Goal: Task Accomplishment & Management: Manage account settings

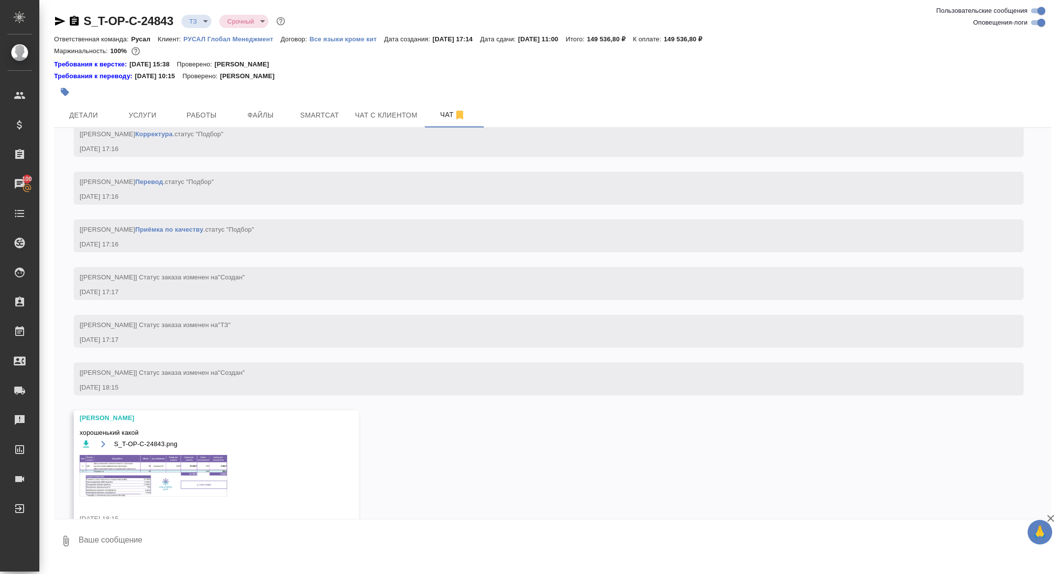
scroll to position [653, 0]
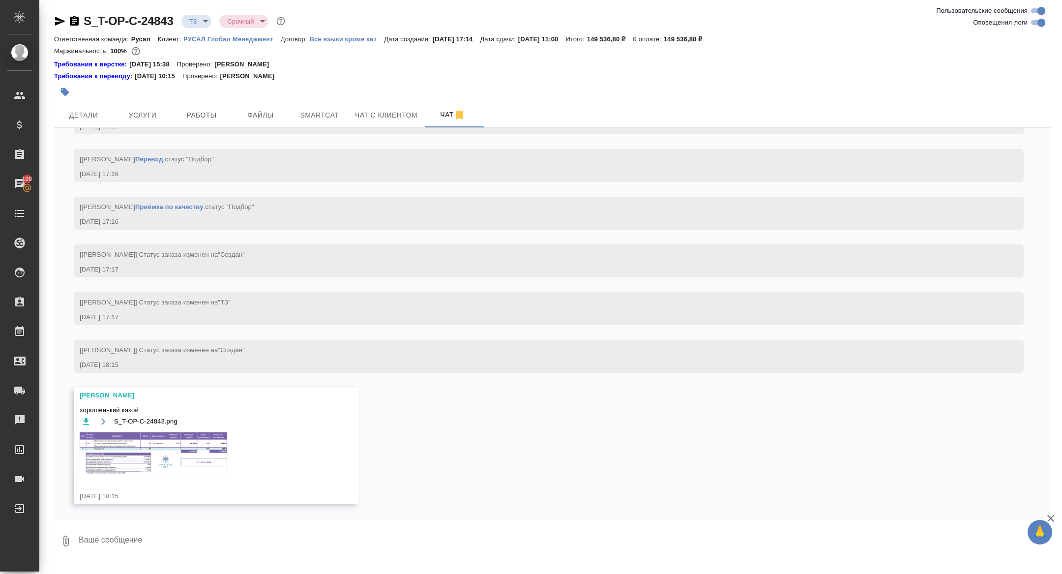
click at [149, 452] on img at bounding box center [154, 453] width 148 height 42
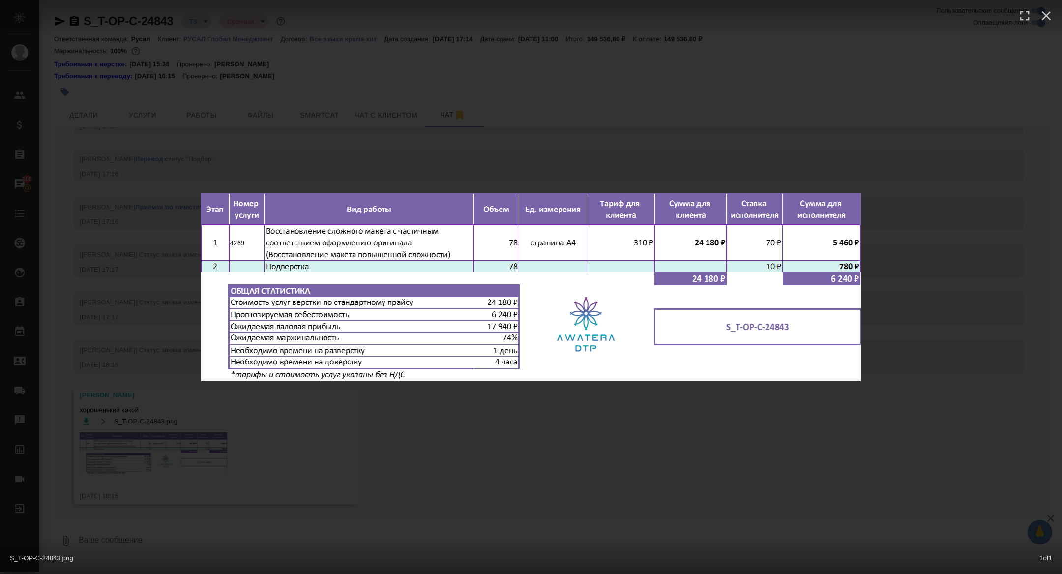
click at [149, 452] on div "S_T-OP-C-24843.png 1 of 1" at bounding box center [531, 287] width 1062 height 574
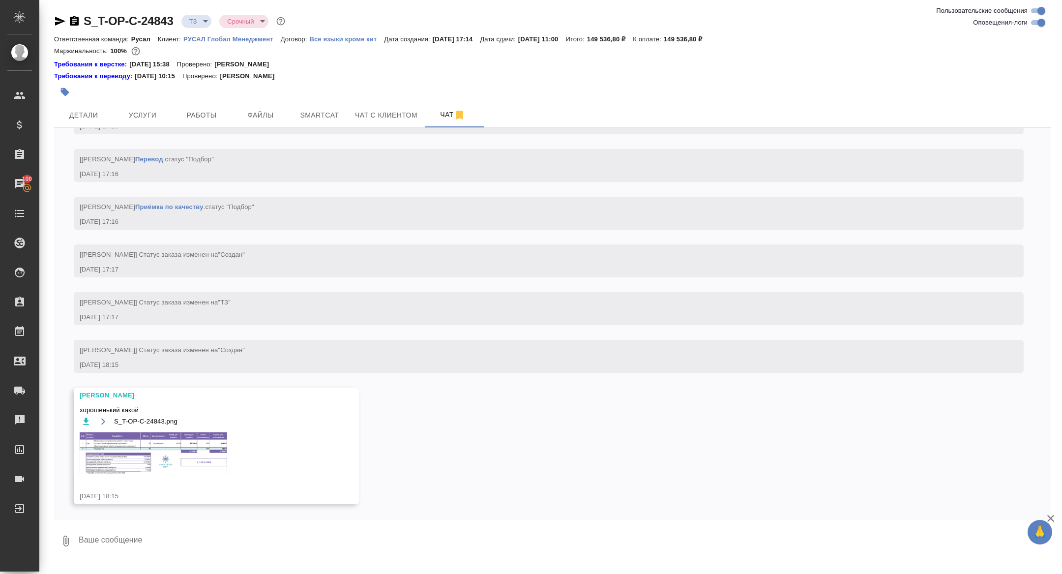
click at [168, 475] on div "S_T-OP-C-24843.png" at bounding box center [202, 450] width 245 height 71
click at [163, 454] on img at bounding box center [154, 453] width 148 height 42
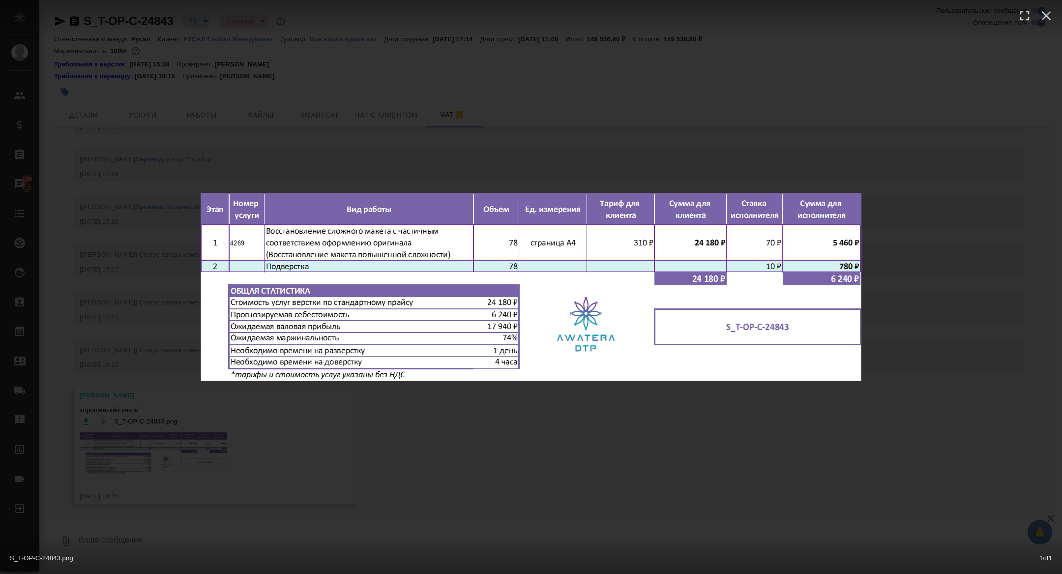
click at [163, 453] on div "S_T-OP-C-24843.png 1 of 1" at bounding box center [531, 287] width 1062 height 574
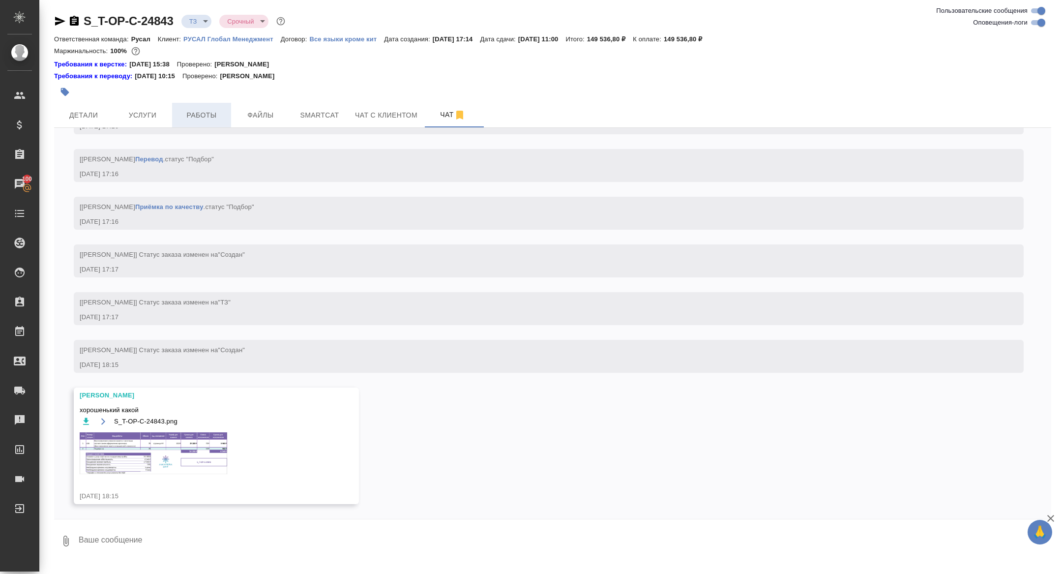
click at [186, 110] on span "Работы" at bounding box center [201, 115] width 47 height 12
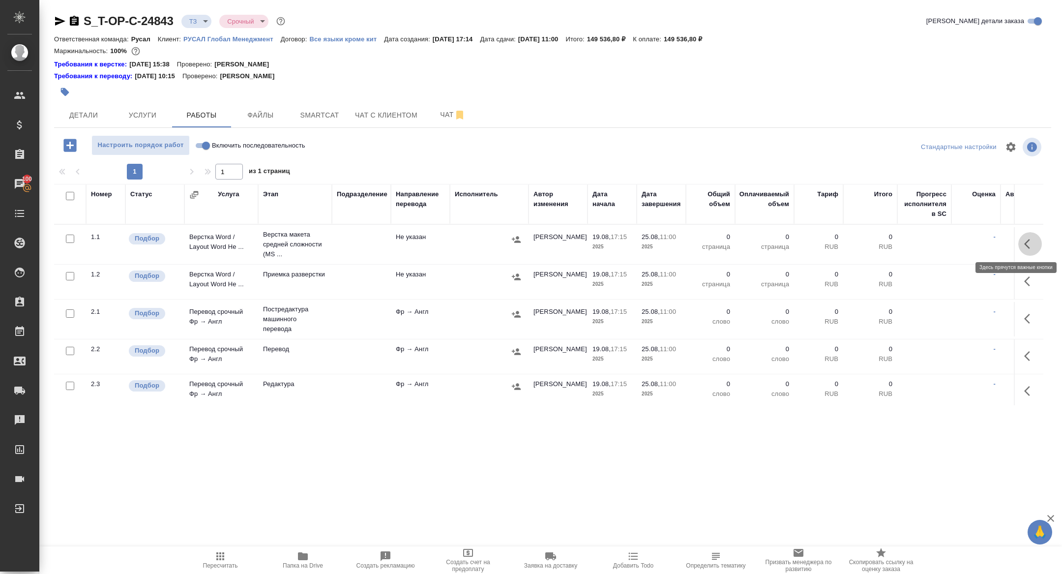
click at [1036, 244] on button "button" at bounding box center [1031, 244] width 24 height 24
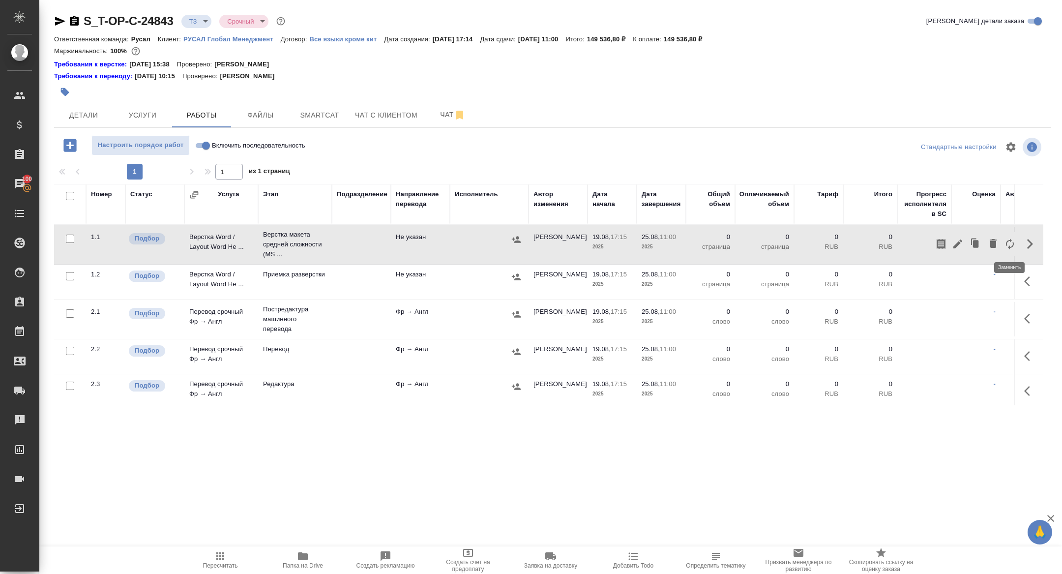
click at [1010, 244] on icon "button" at bounding box center [1010, 244] width 12 height 12
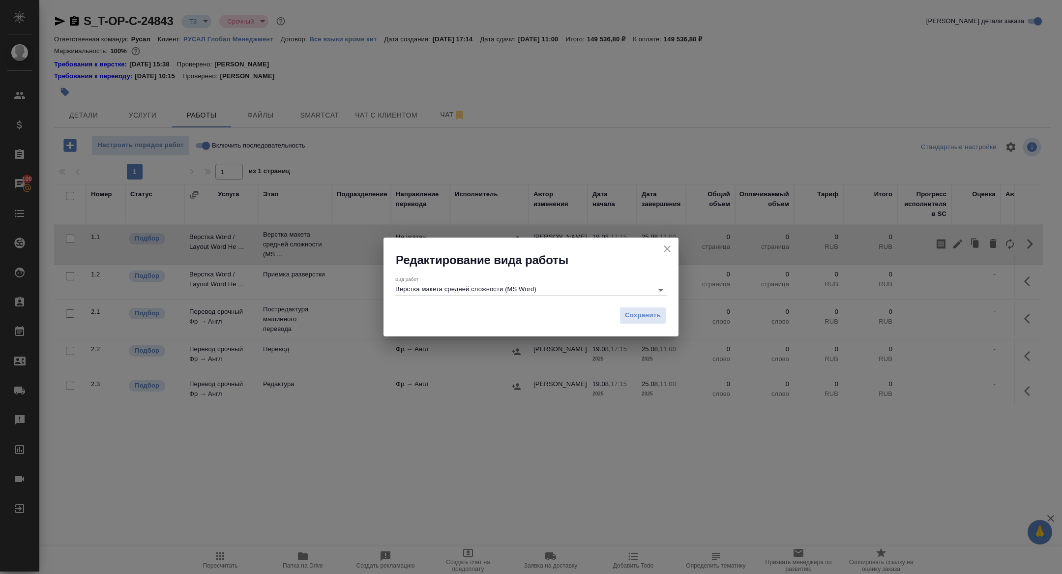
click at [471, 282] on div "Вид работ Верстка макета средней сложности (MS Word)" at bounding box center [530, 286] width 271 height 20
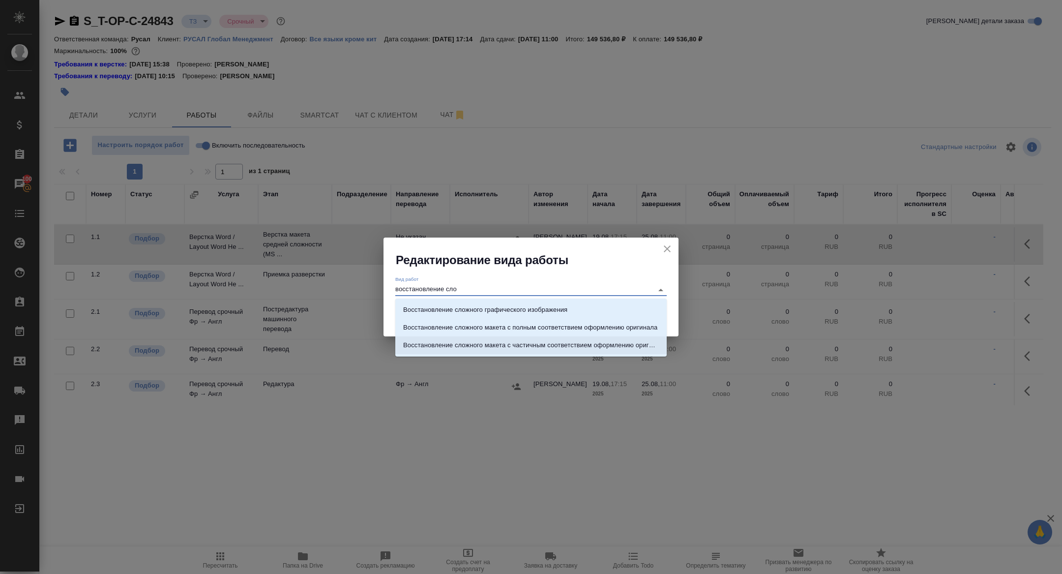
click at [573, 346] on p "Восстановление сложного макета с частичным соответствием оформлению оригинала" at bounding box center [531, 345] width 256 height 10
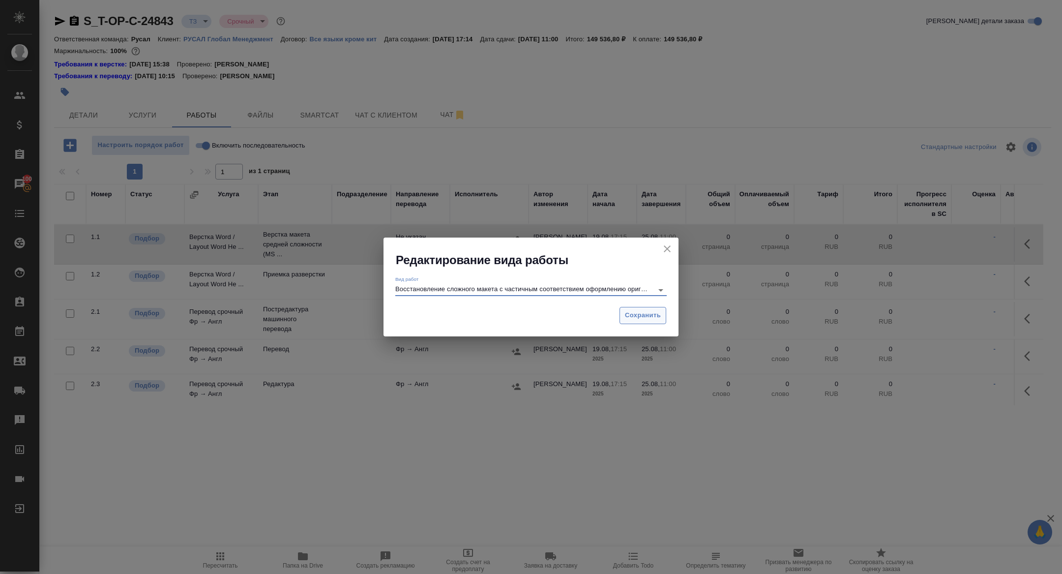
type input "Восстановление сложного макета с частичным соответствием оформлению оригинала"
click at [649, 322] on button "Сохранить" at bounding box center [643, 315] width 47 height 17
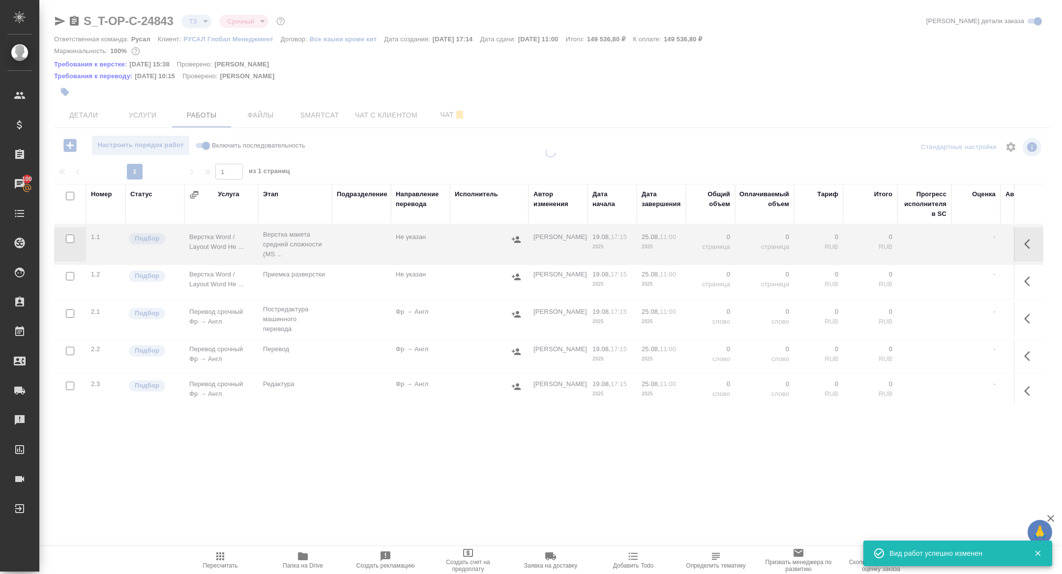
type input "new"
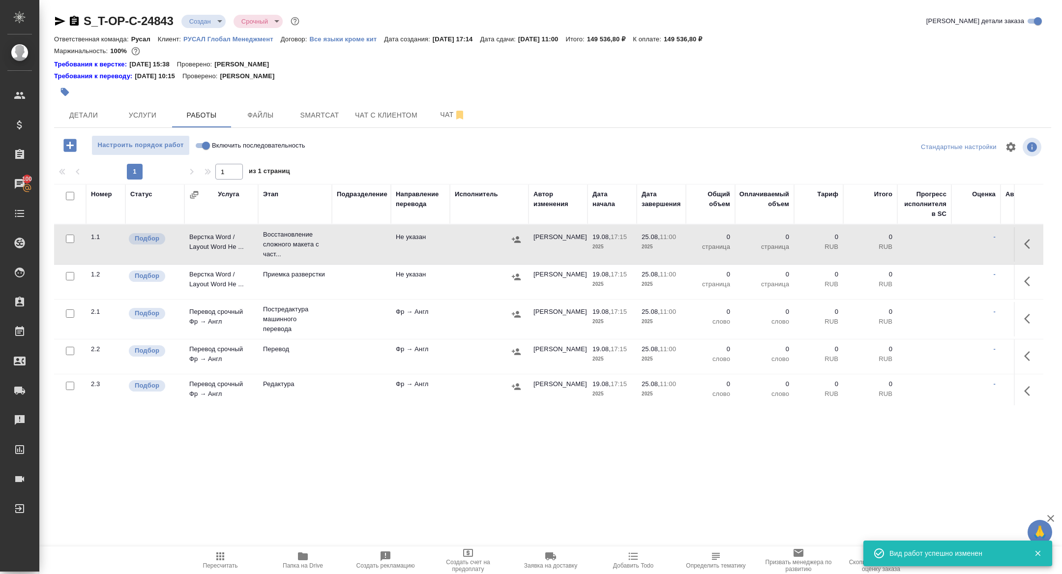
click at [71, 197] on input "checkbox" at bounding box center [70, 196] width 8 height 8
checkbox input "true"
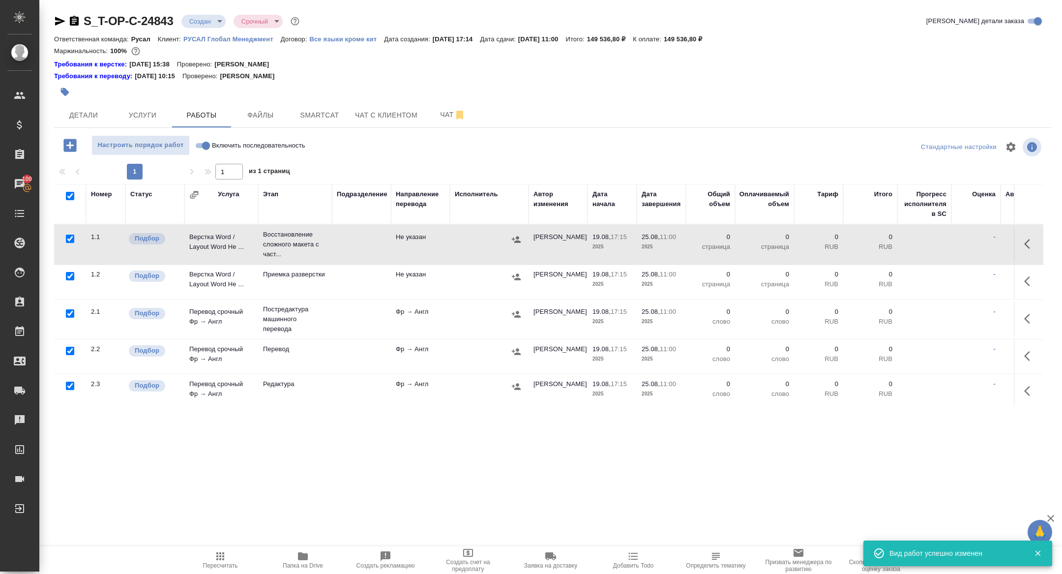
checkbox input "true"
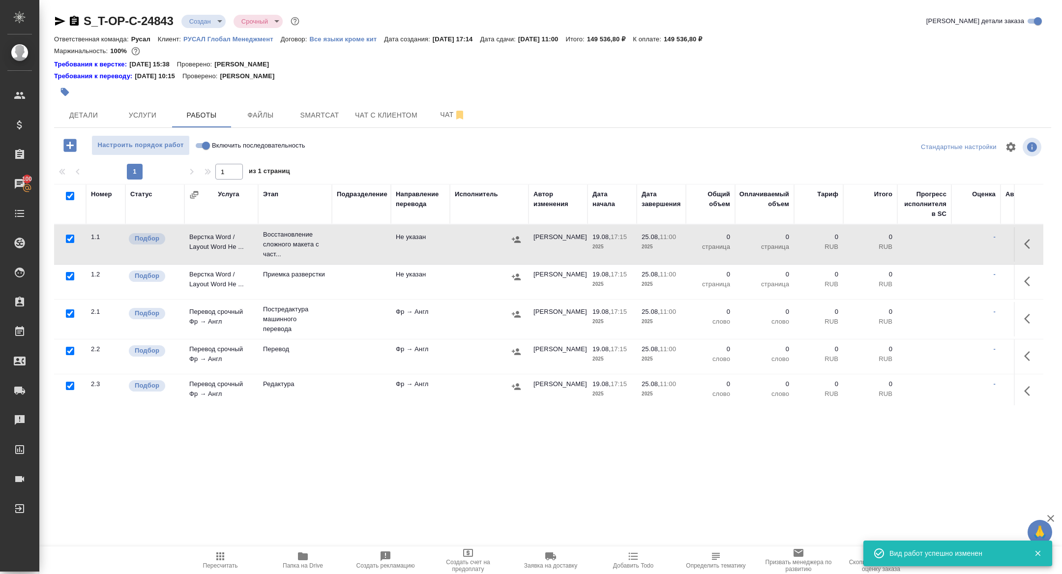
checkbox input "true"
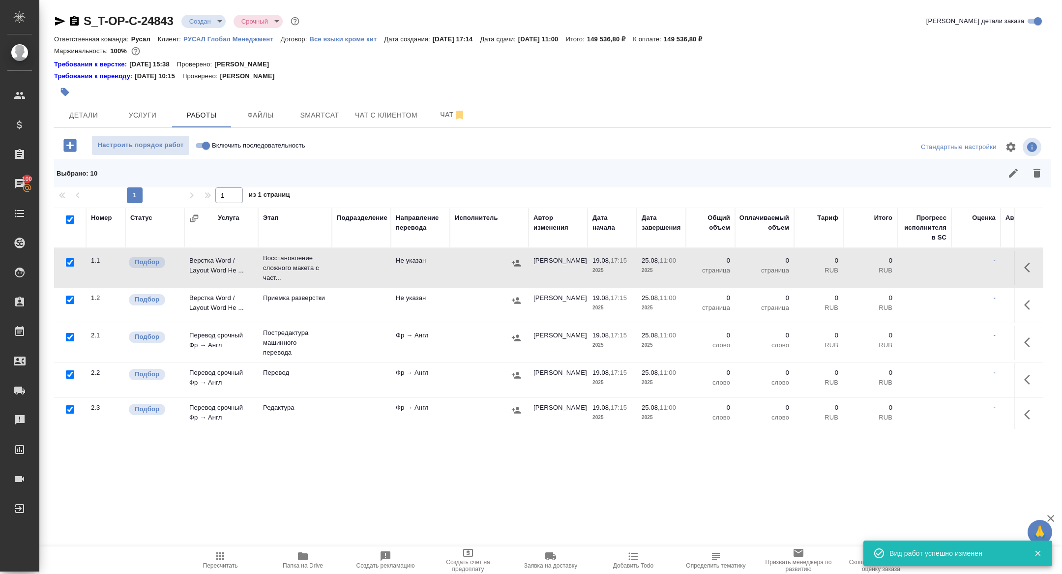
click at [71, 261] on input "checkbox" at bounding box center [70, 262] width 8 height 8
checkbox input "false"
click at [69, 335] on input "checkbox" at bounding box center [70, 337] width 8 height 8
checkbox input "false"
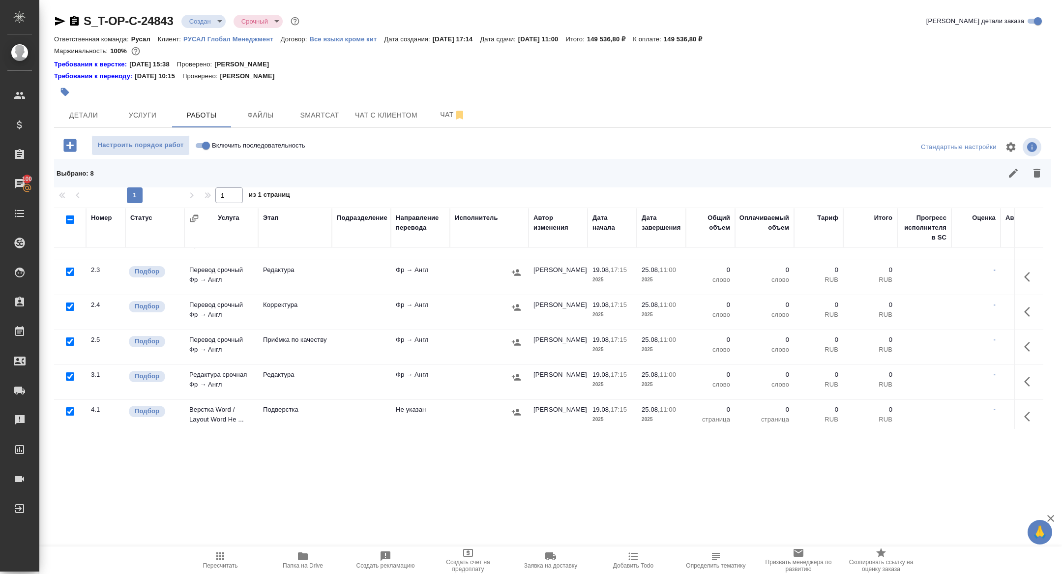
scroll to position [151, 0]
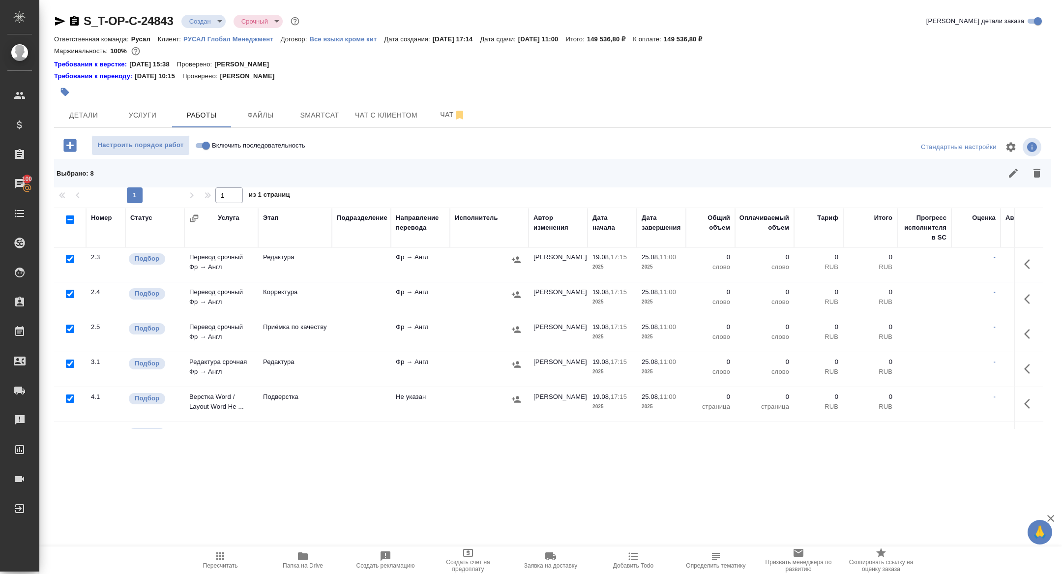
click at [68, 399] on input "checkbox" at bounding box center [70, 398] width 8 height 8
checkbox input "false"
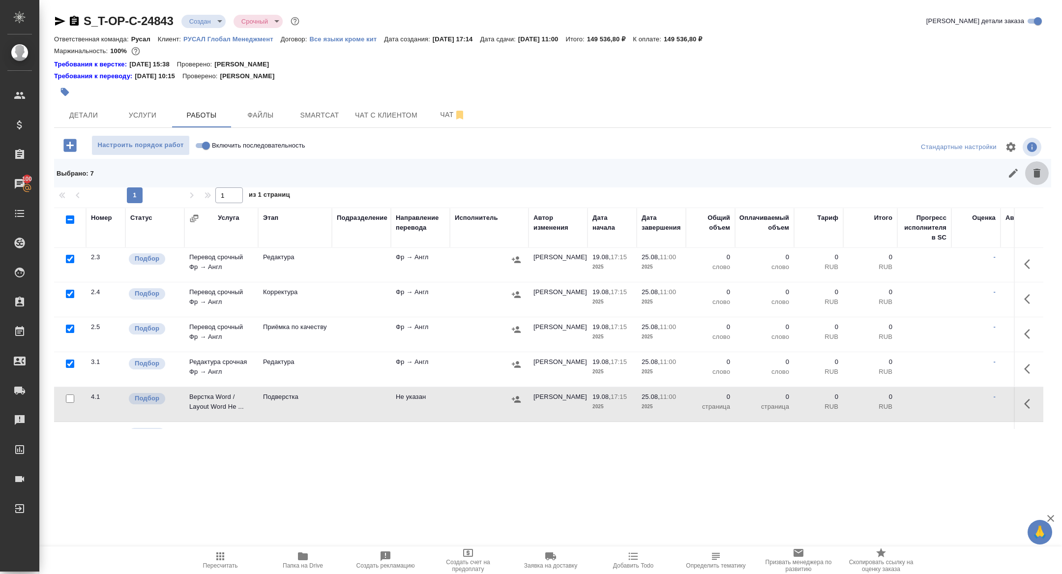
click at [1037, 178] on icon "button" at bounding box center [1037, 173] width 12 height 12
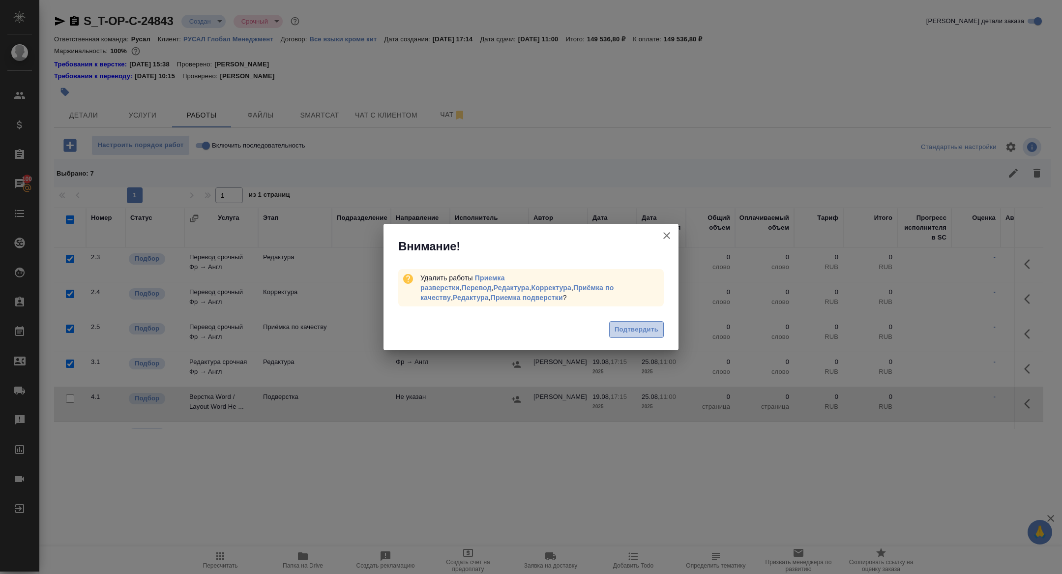
click at [635, 330] on button "Подтвердить" at bounding box center [636, 329] width 55 height 17
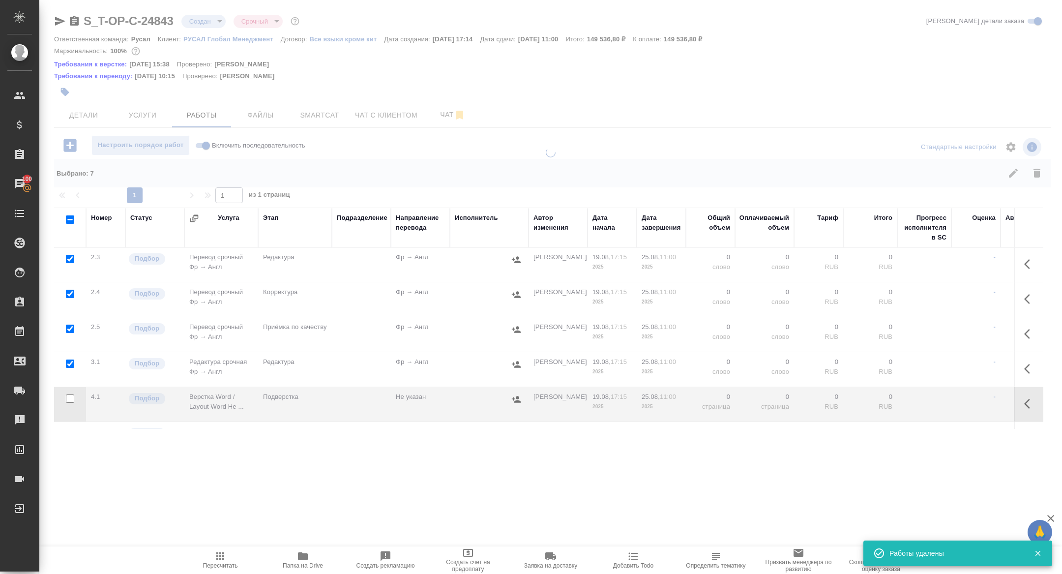
scroll to position [0, 0]
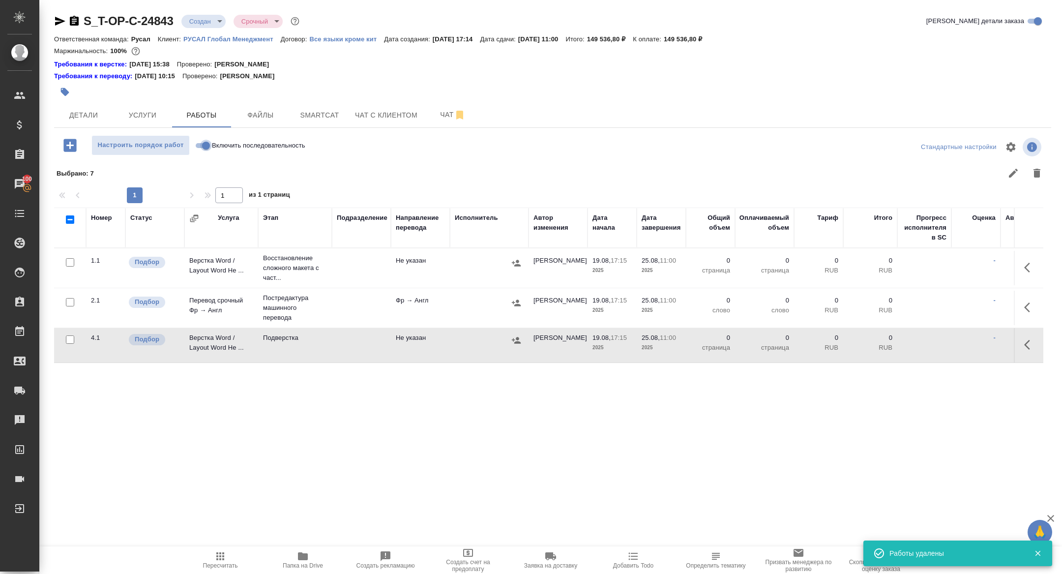
click at [204, 147] on input "Включить последовательность" at bounding box center [205, 146] width 35 height 12
checkbox input "true"
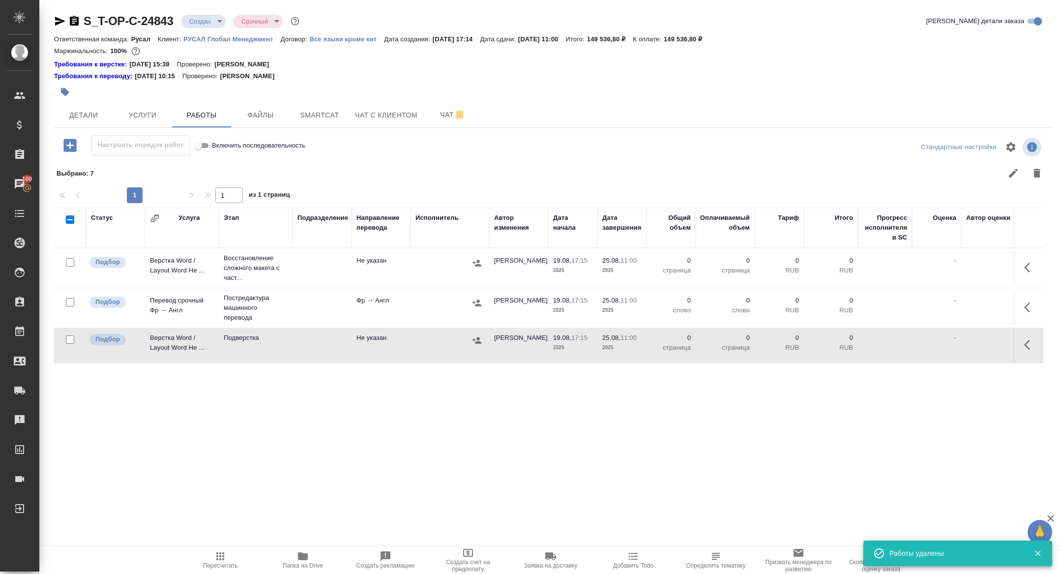
click at [205, 23] on body "🙏 .cls-1 fill:#fff; AWATERA Zhuravleva Alexandra Клиенты Спецификации Заказы 10…" at bounding box center [531, 287] width 1062 height 574
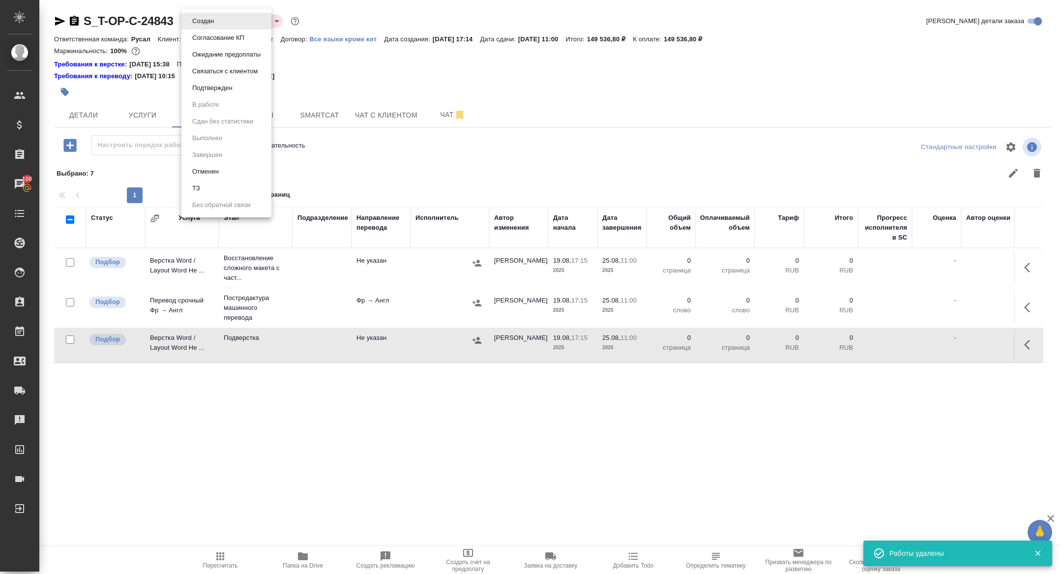
click at [210, 27] on button "Подтвержден" at bounding box center [203, 21] width 28 height 11
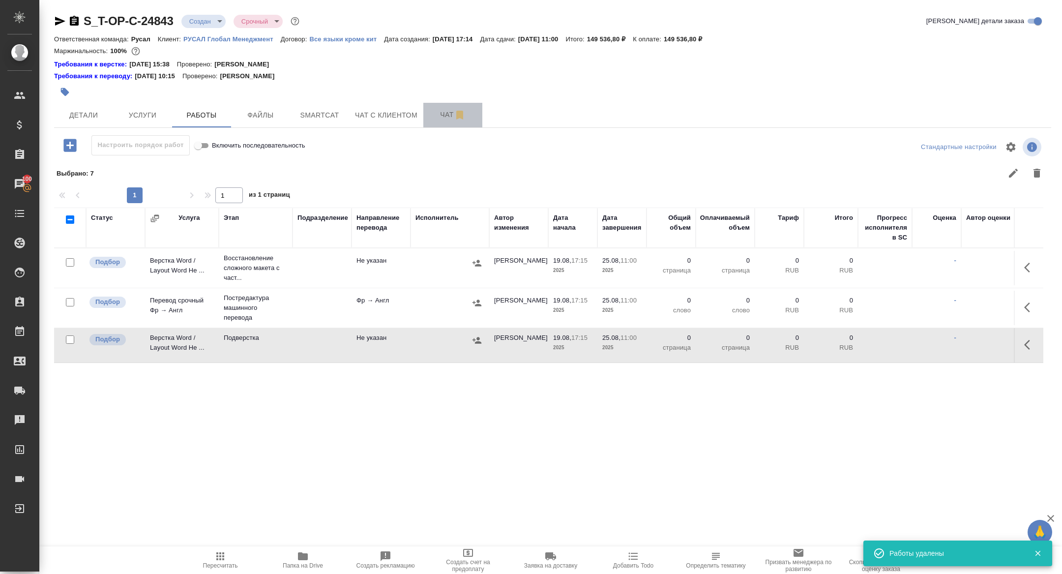
click at [444, 120] on span "Чат" at bounding box center [452, 115] width 47 height 12
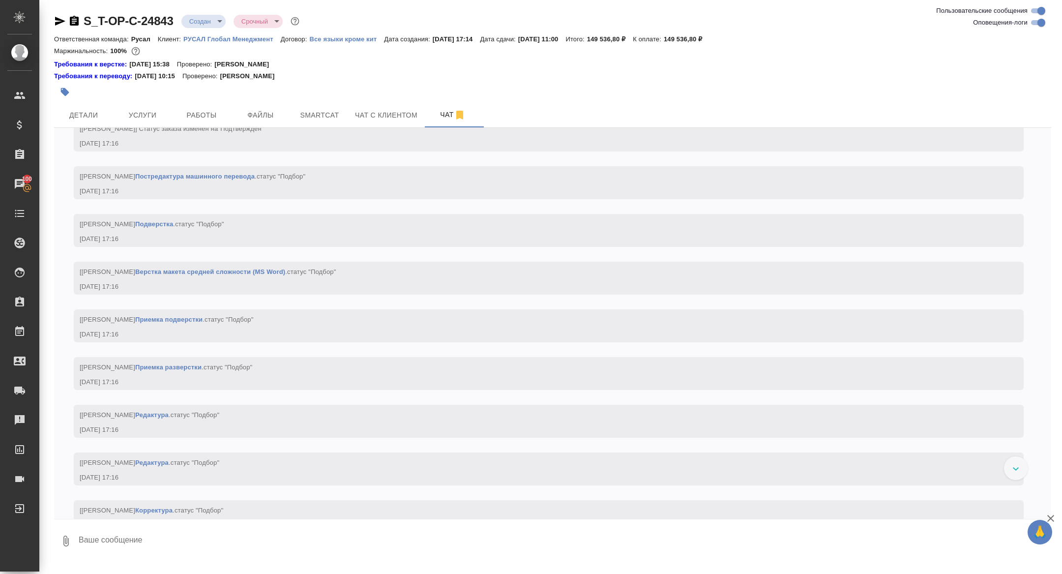
scroll to position [707, 0]
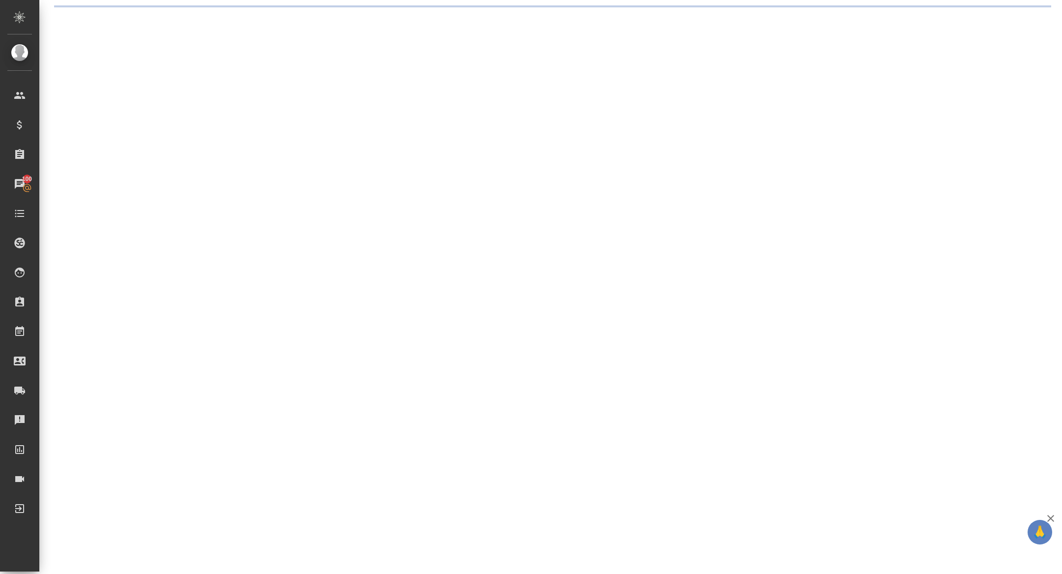
click at [175, 400] on div ".cls-1 fill:#fff; AWATERA Zhuravleva Alexandra Клиенты Спецификации Заказы 100 …" at bounding box center [531, 287] width 1062 height 574
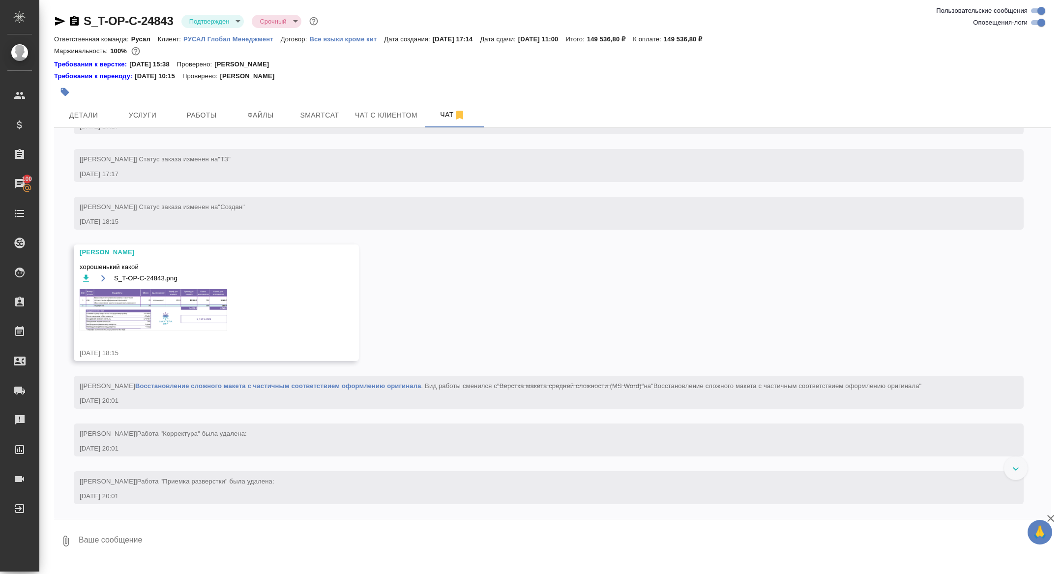
scroll to position [722, 0]
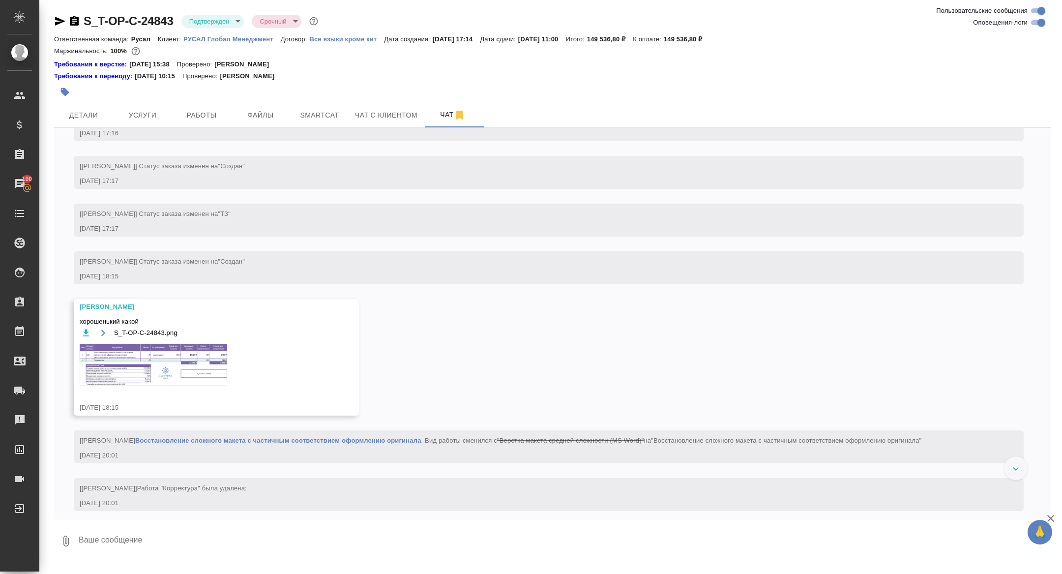
click at [175, 372] on img at bounding box center [154, 365] width 148 height 42
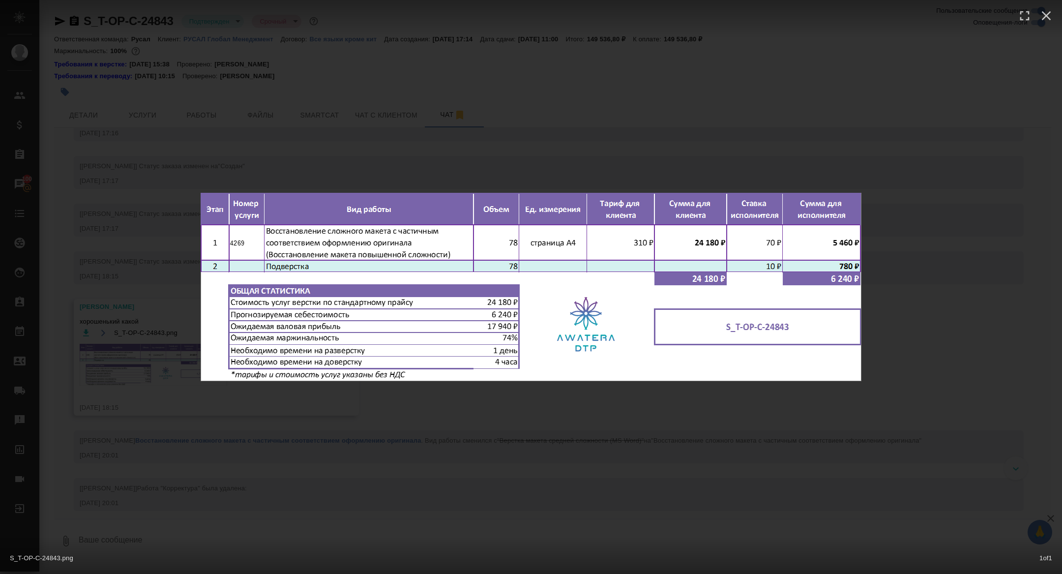
click at [144, 352] on div "S_T-OP-C-24843.png 1 of 1" at bounding box center [531, 287] width 1062 height 574
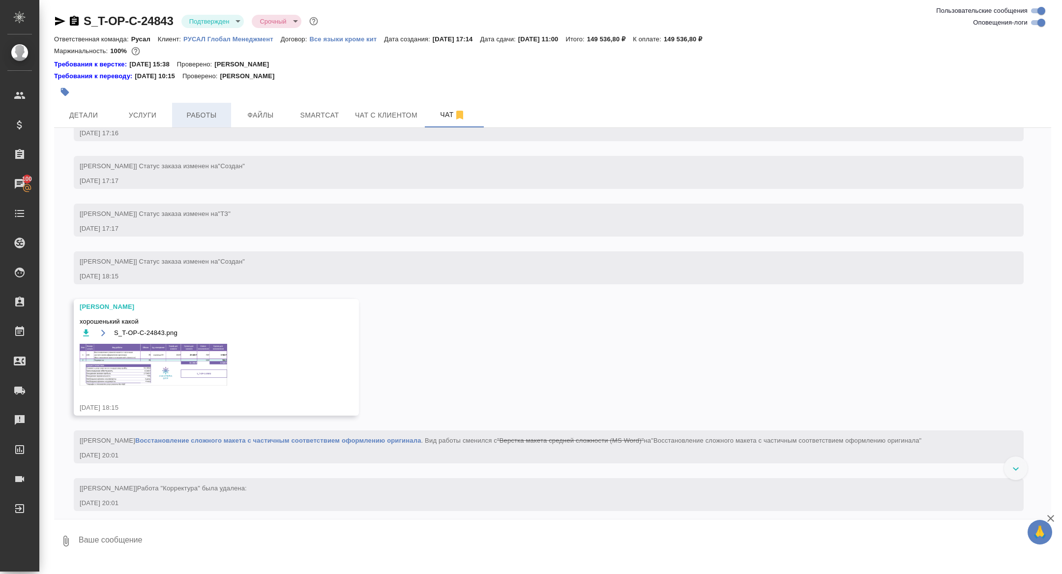
click at [207, 119] on span "Работы" at bounding box center [201, 115] width 47 height 12
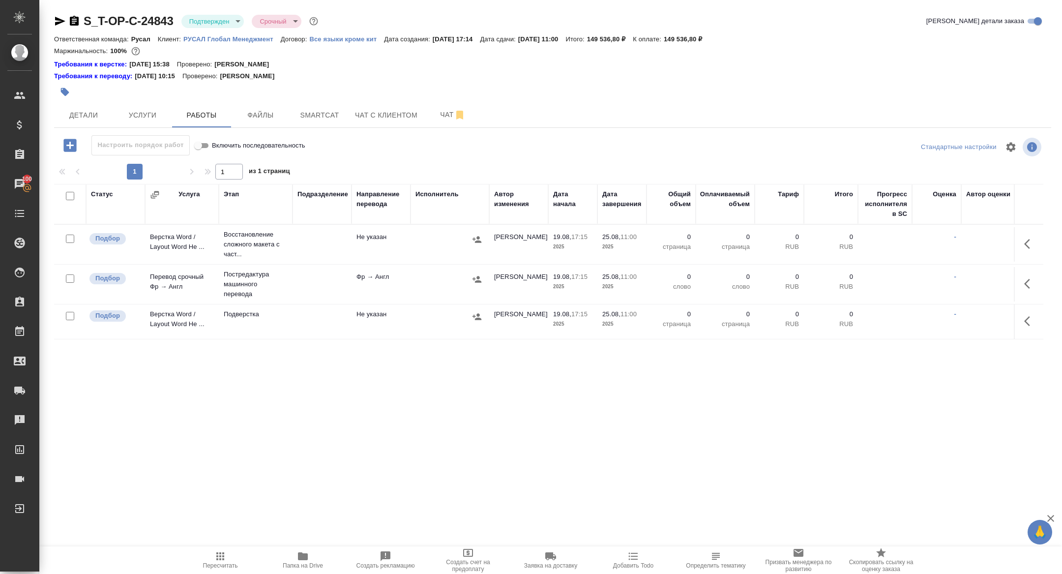
click at [1034, 239] on icon "button" at bounding box center [1031, 244] width 12 height 12
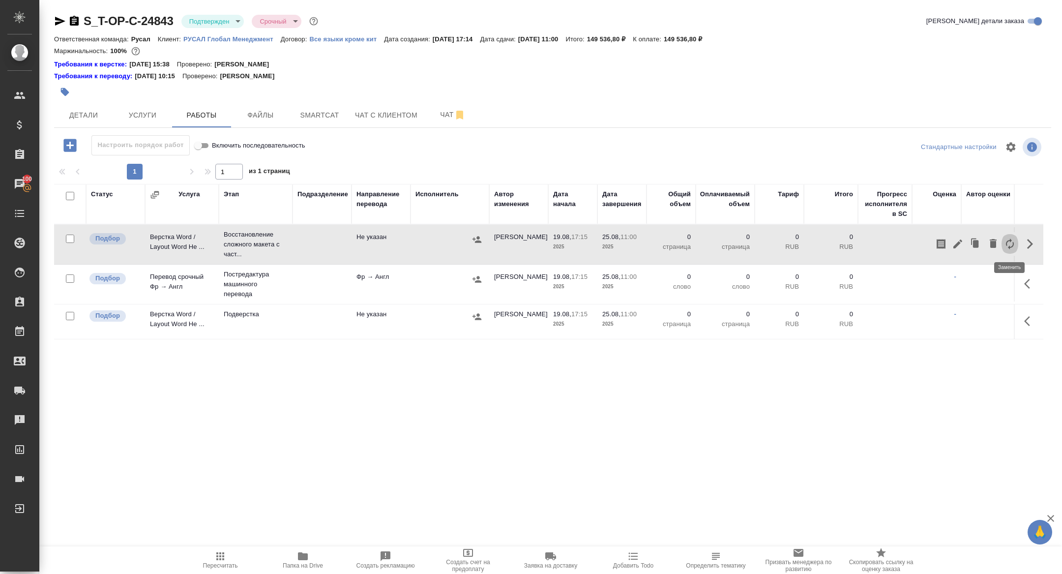
click at [1011, 243] on icon "button" at bounding box center [1010, 244] width 12 height 12
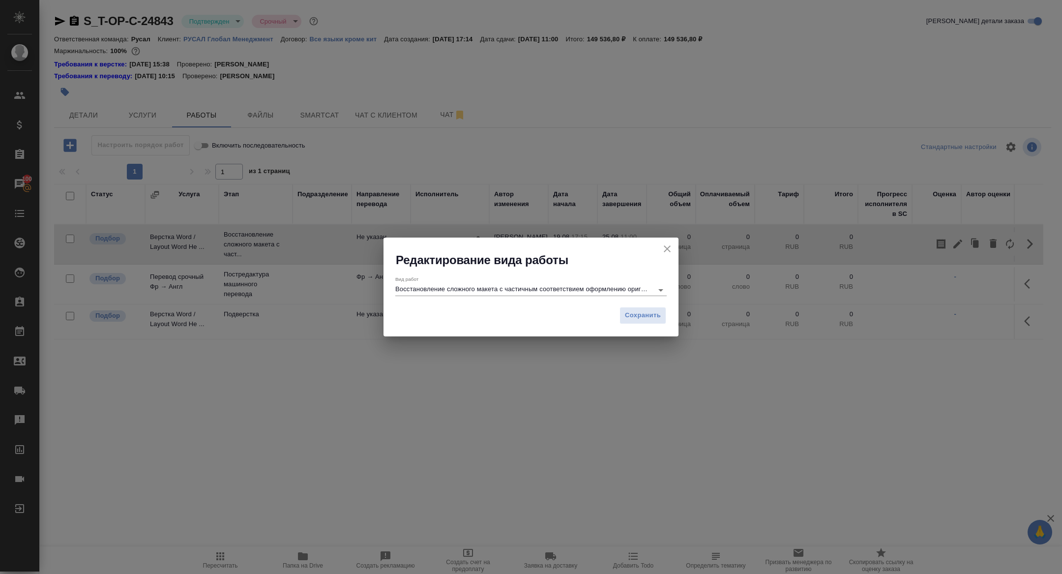
click at [507, 293] on input "Восстановление сложного макета с частичным соответствием оформлению оригинала" at bounding box center [521, 290] width 253 height 12
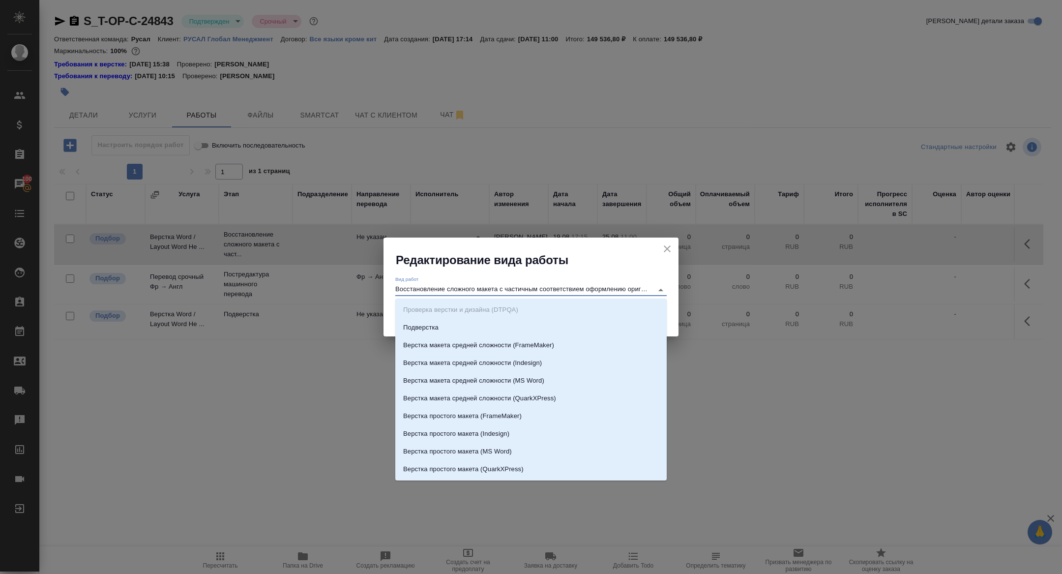
click at [664, 251] on icon "close" at bounding box center [668, 249] width 12 height 12
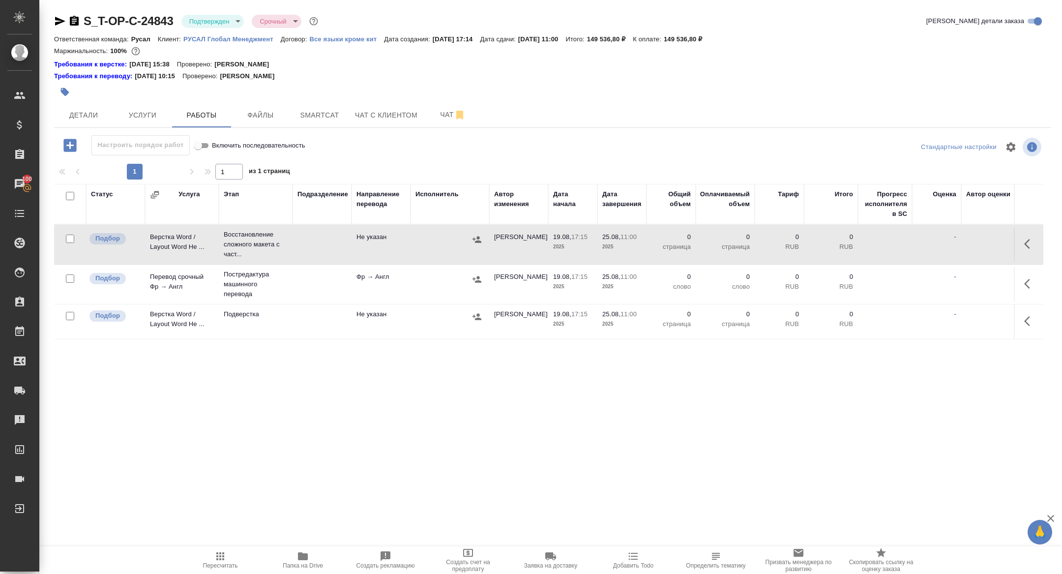
click at [1034, 236] on button "button" at bounding box center [1031, 244] width 24 height 24
click at [955, 248] on icon "button" at bounding box center [958, 244] width 12 height 12
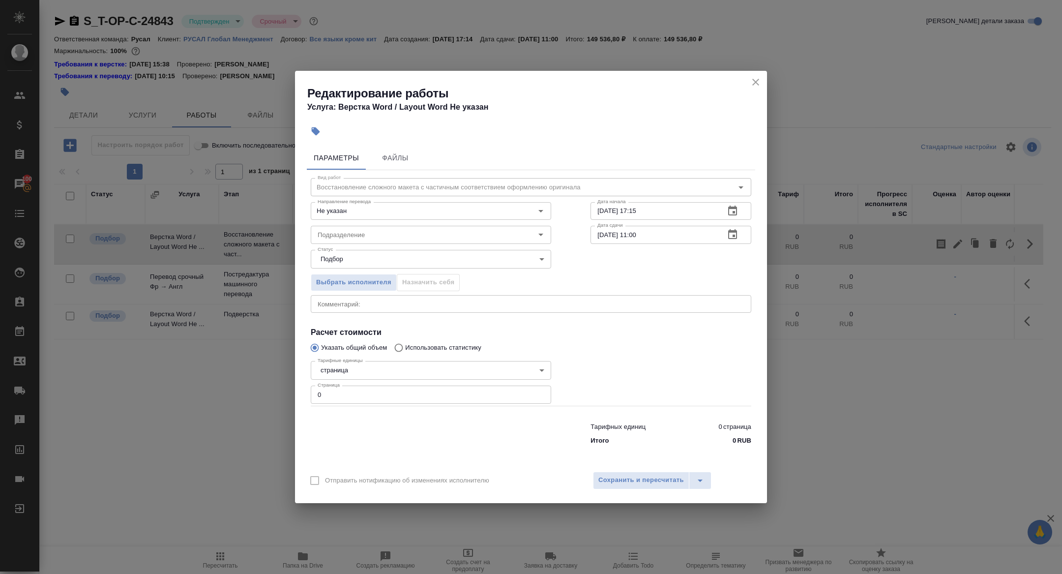
click at [740, 236] on button "button" at bounding box center [733, 235] width 24 height 24
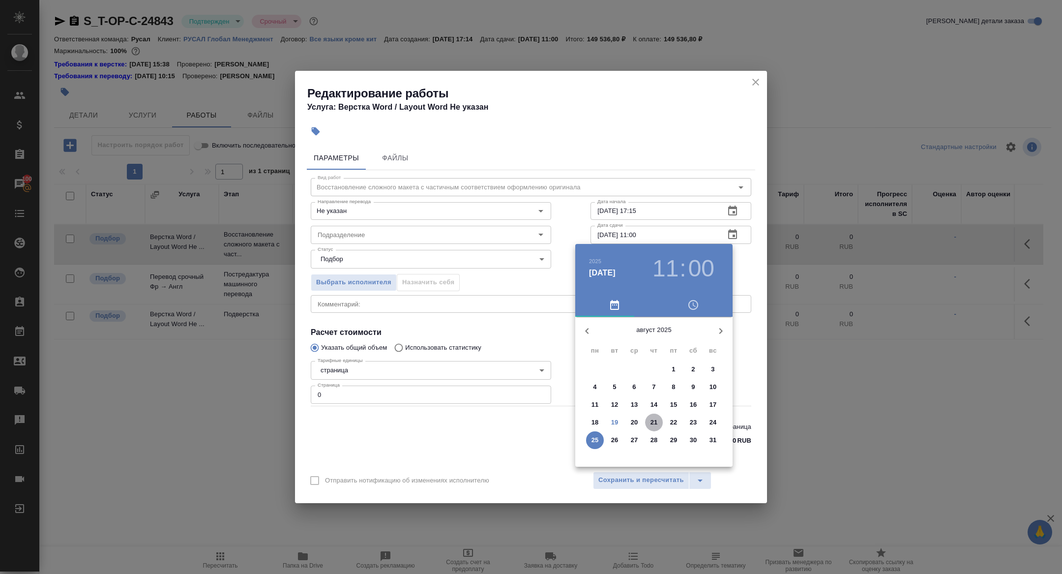
click at [651, 420] on p "21" at bounding box center [654, 423] width 7 height 10
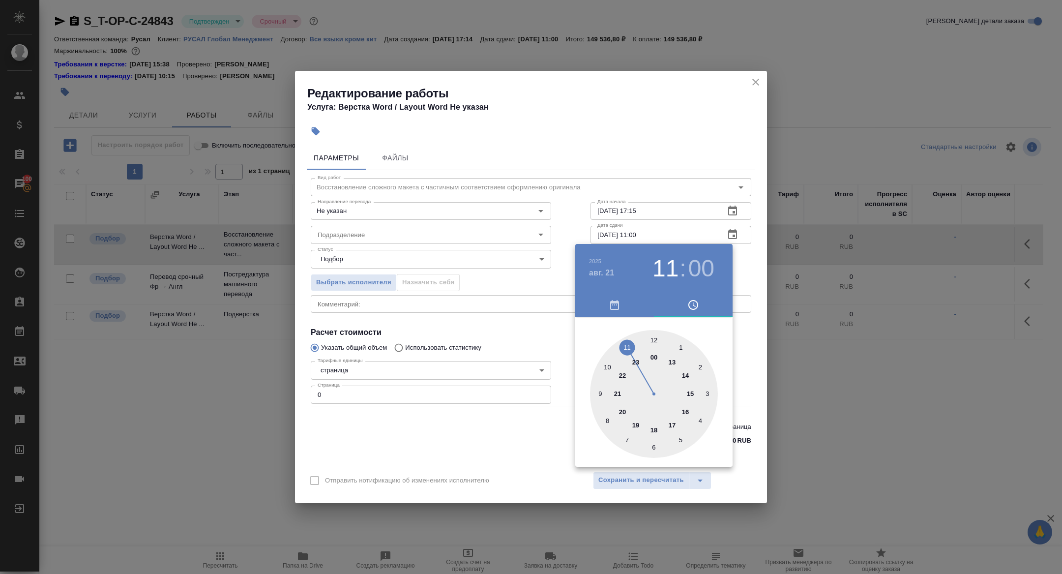
type input "21.08.2025 09:00"
click at [600, 388] on div at bounding box center [654, 394] width 128 height 128
click at [513, 316] on div at bounding box center [531, 287] width 1062 height 574
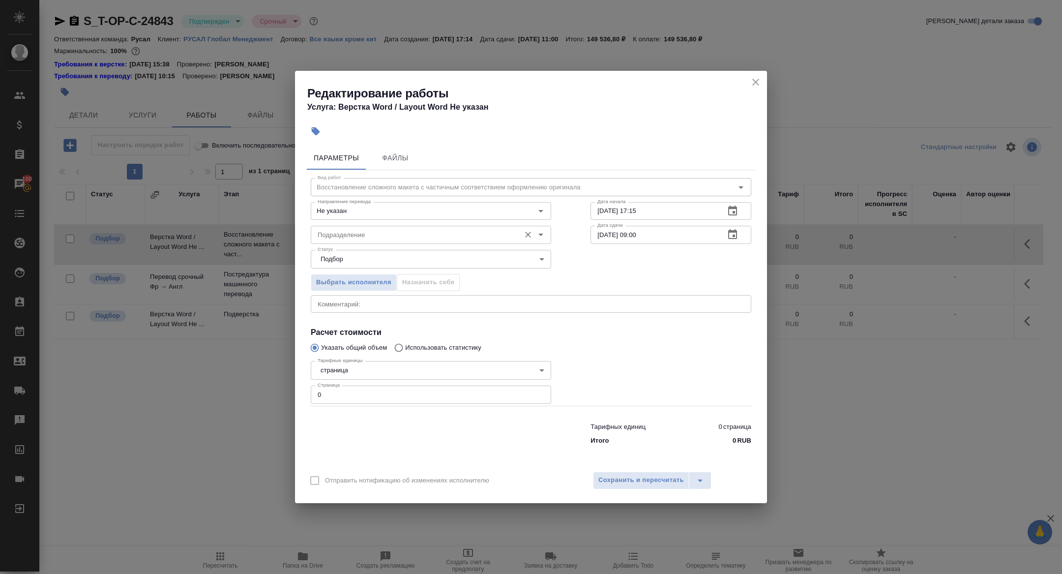
click at [364, 230] on input "Подразделение" at bounding box center [415, 235] width 202 height 12
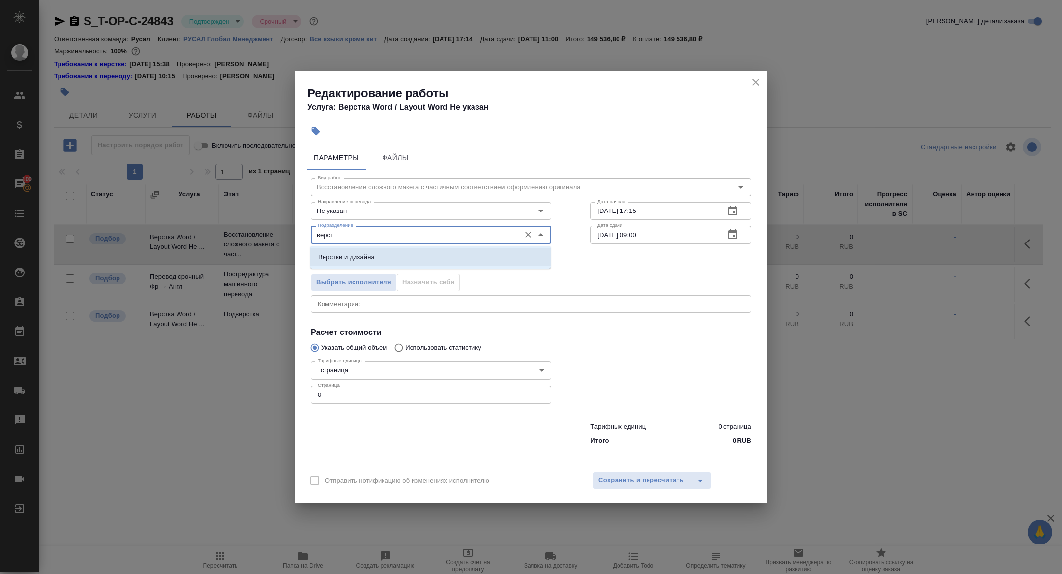
click at [385, 254] on li "Верстки и дизайна" at bounding box center [430, 257] width 241 height 18
type input "Верстки и дизайна"
drag, startPoint x: 329, startPoint y: 395, endPoint x: 284, endPoint y: 392, distance: 44.9
click at [302, 395] on div "Параметры Файлы Вид работ Восстановление сложного макета с частичным соответств…" at bounding box center [531, 303] width 472 height 323
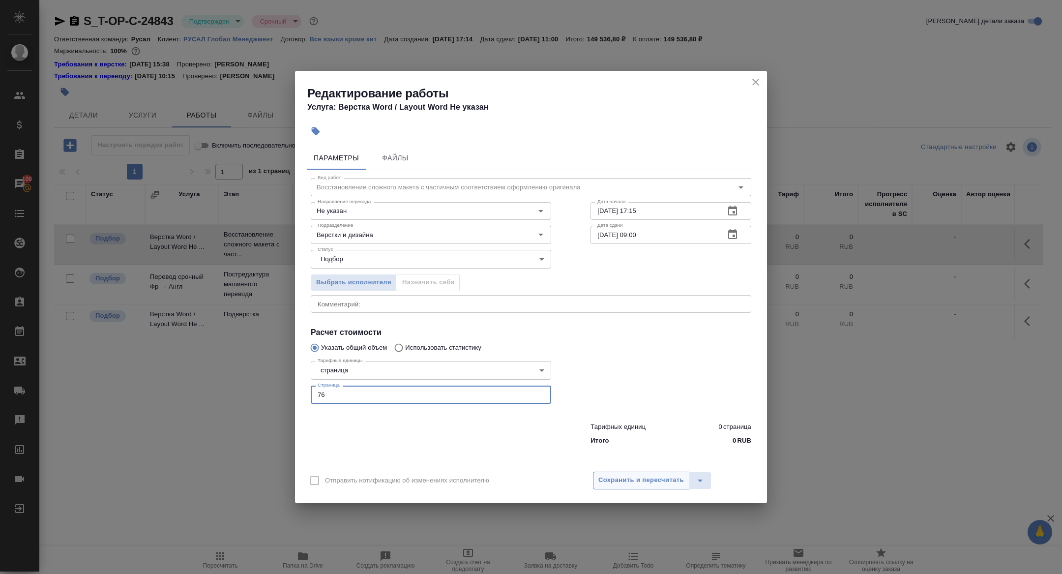
type input "76"
click at [612, 479] on span "Сохранить и пересчитать" at bounding box center [642, 480] width 86 height 11
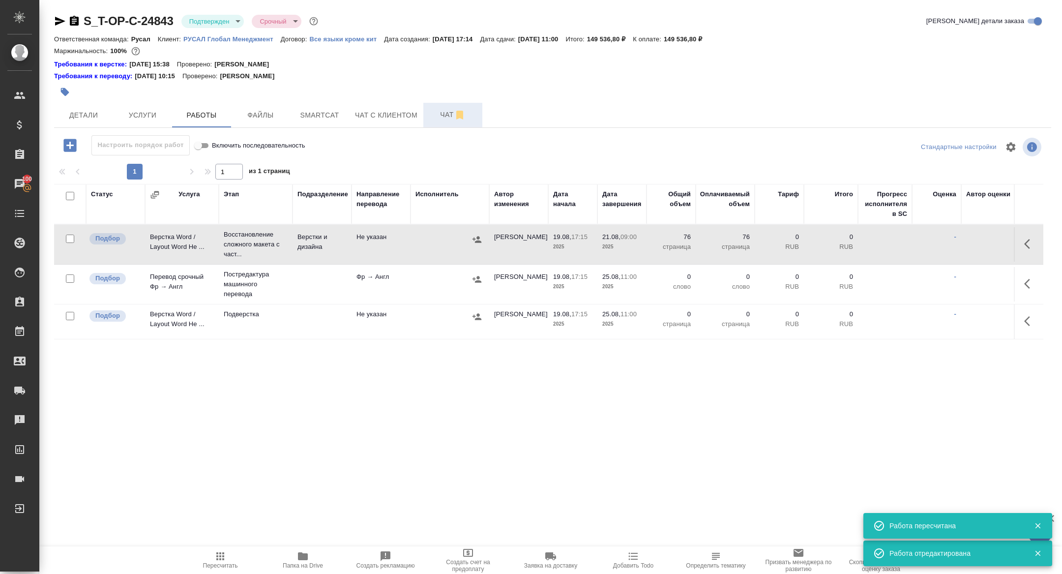
click at [439, 112] on span "Чат" at bounding box center [452, 115] width 47 height 12
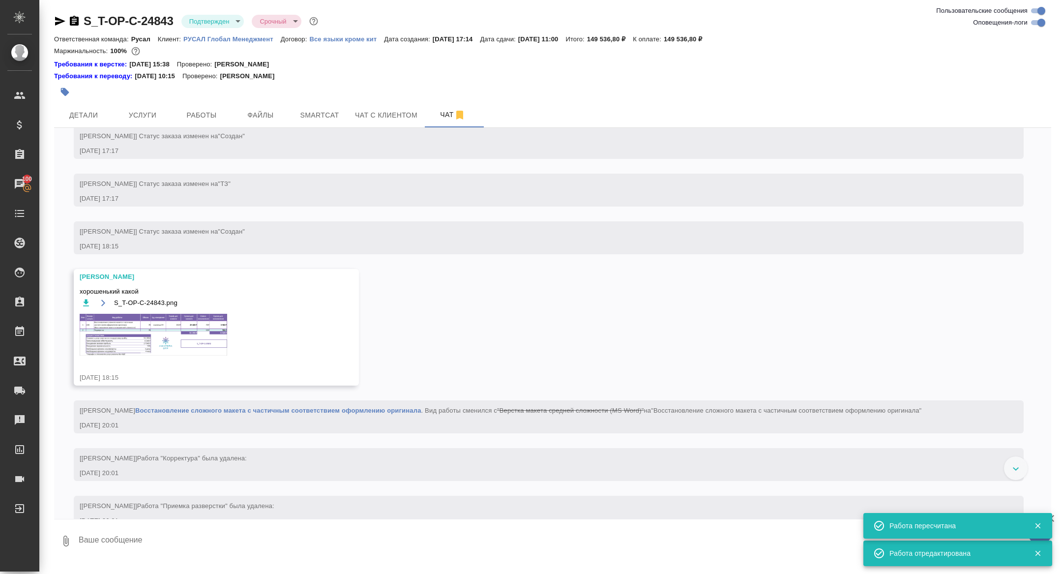
scroll to position [736, 0]
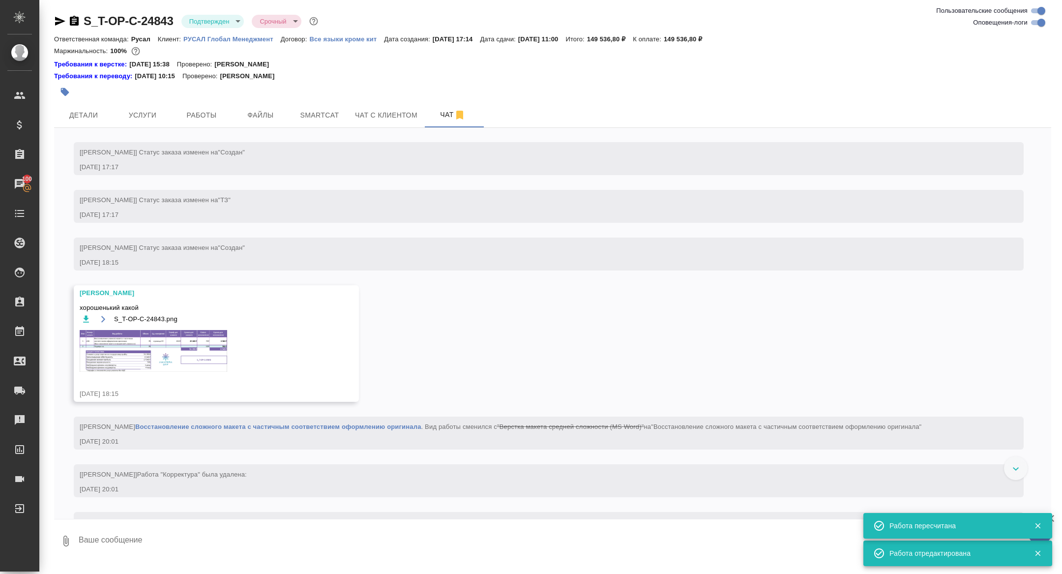
click at [170, 355] on img at bounding box center [154, 351] width 148 height 42
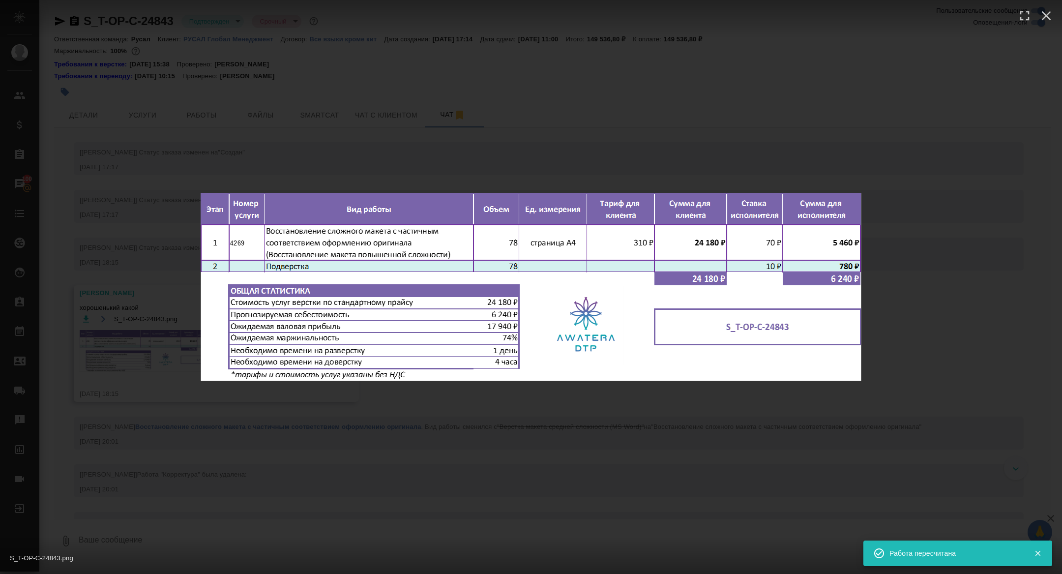
click at [120, 359] on div "S_T-OP-C-24843.png 1 of 1" at bounding box center [531, 287] width 1062 height 574
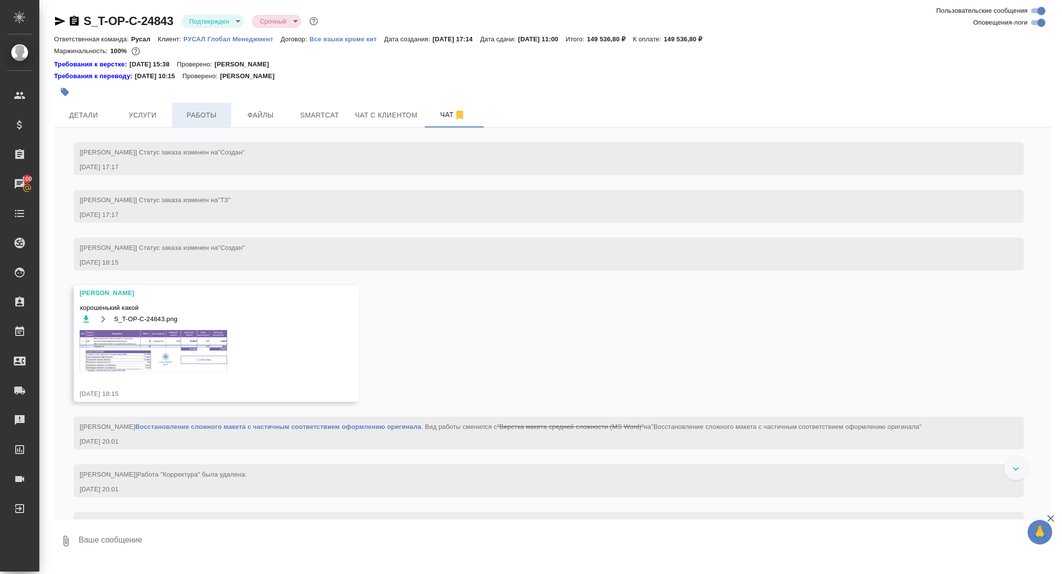
click at [204, 108] on button "Работы" at bounding box center [201, 115] width 59 height 25
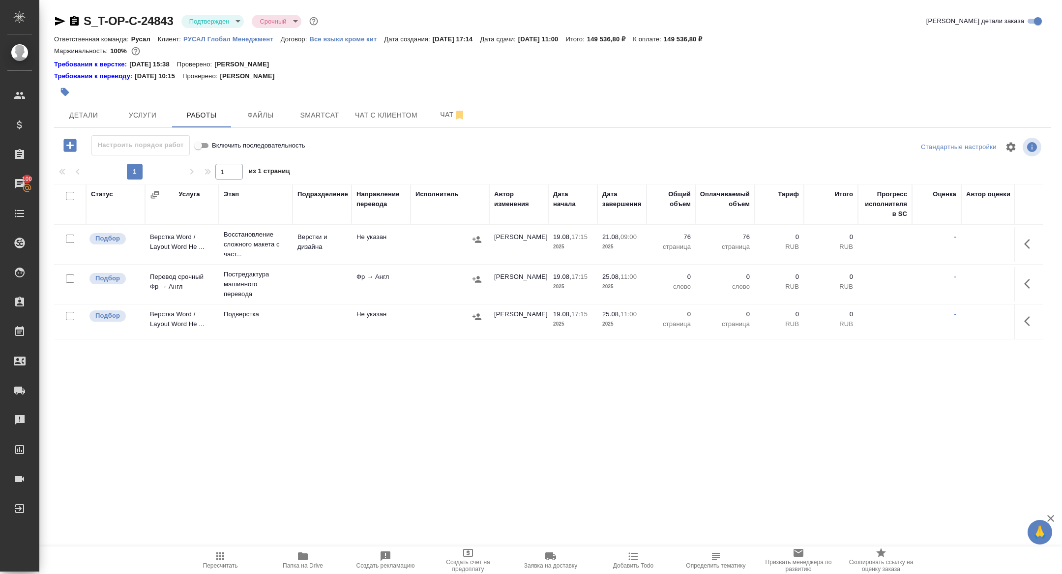
click at [1034, 236] on button "button" at bounding box center [1031, 244] width 24 height 24
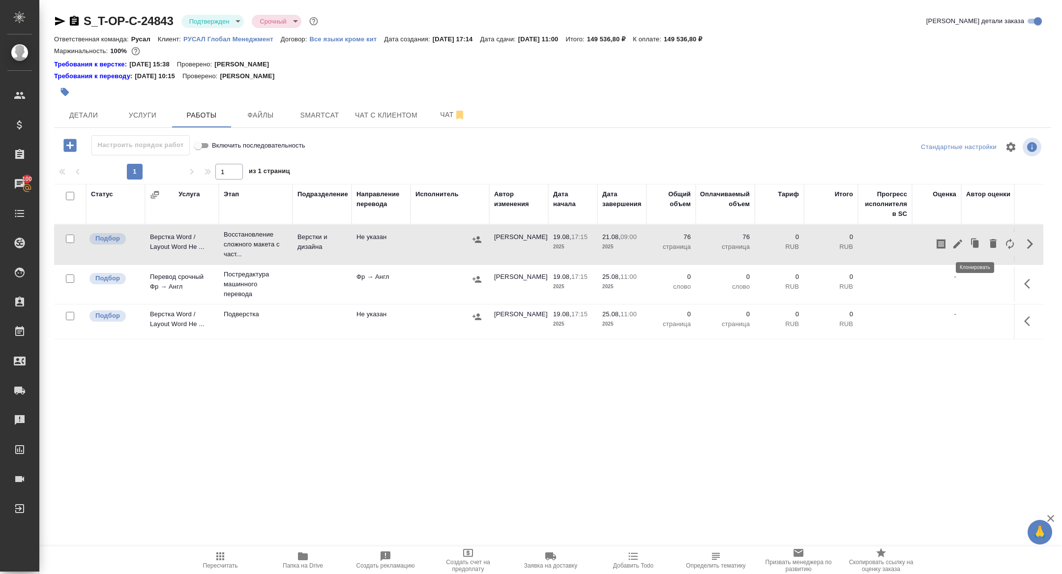
click at [958, 239] on icon "button" at bounding box center [958, 244] width 12 height 12
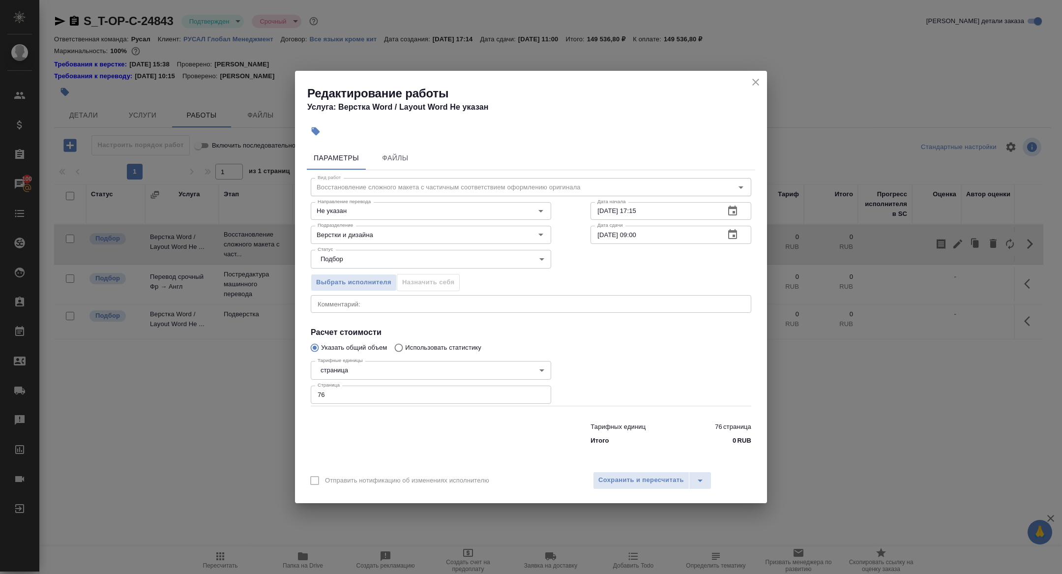
click at [334, 394] on input "76" at bounding box center [431, 395] width 241 height 18
type input "78"
click at [649, 487] on button "Сохранить и пересчитать" at bounding box center [641, 481] width 96 height 18
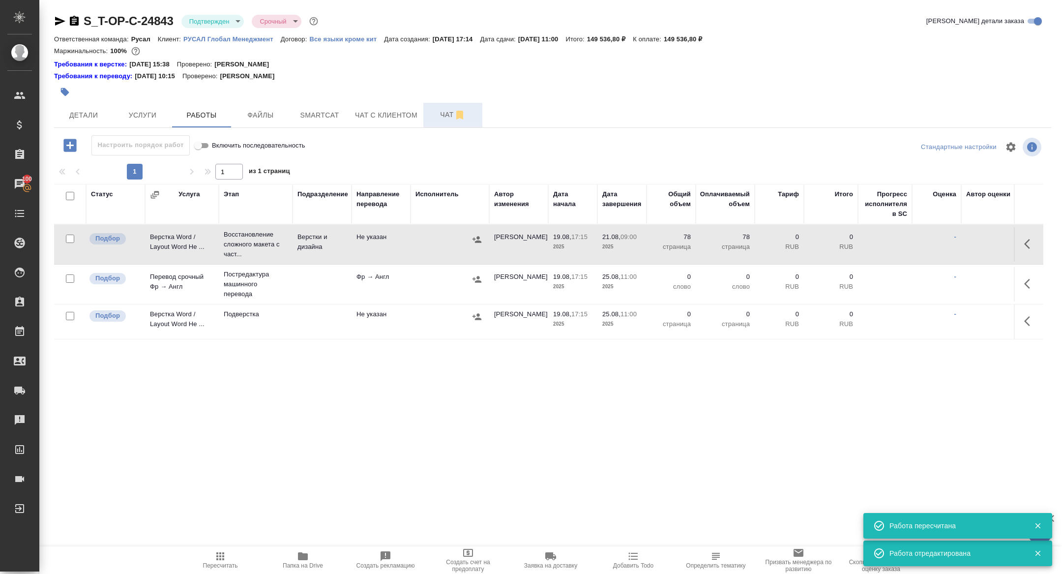
click at [449, 111] on span "Чат" at bounding box center [452, 115] width 47 height 12
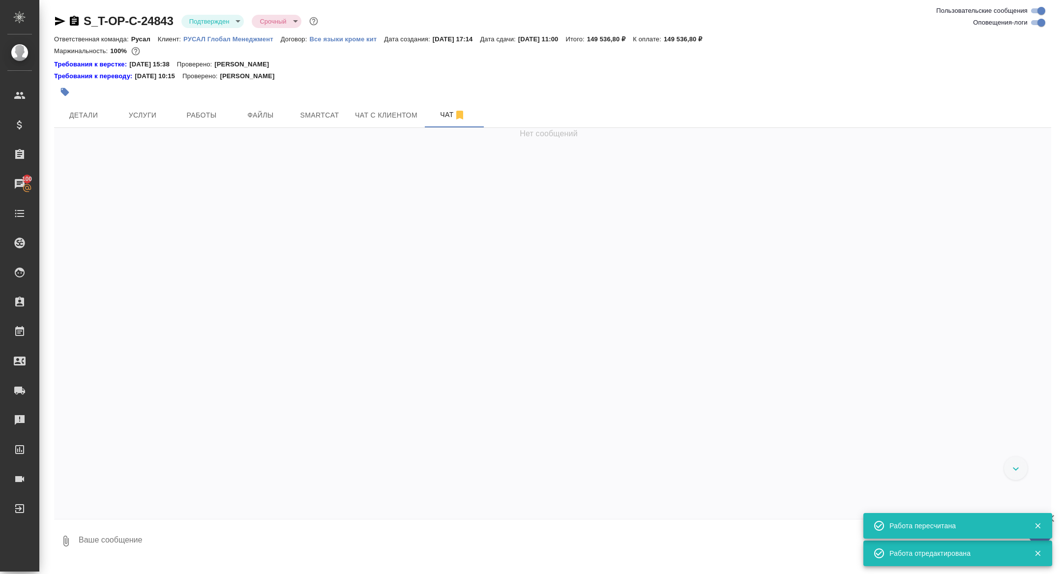
click at [200, 540] on textarea at bounding box center [565, 540] width 974 height 33
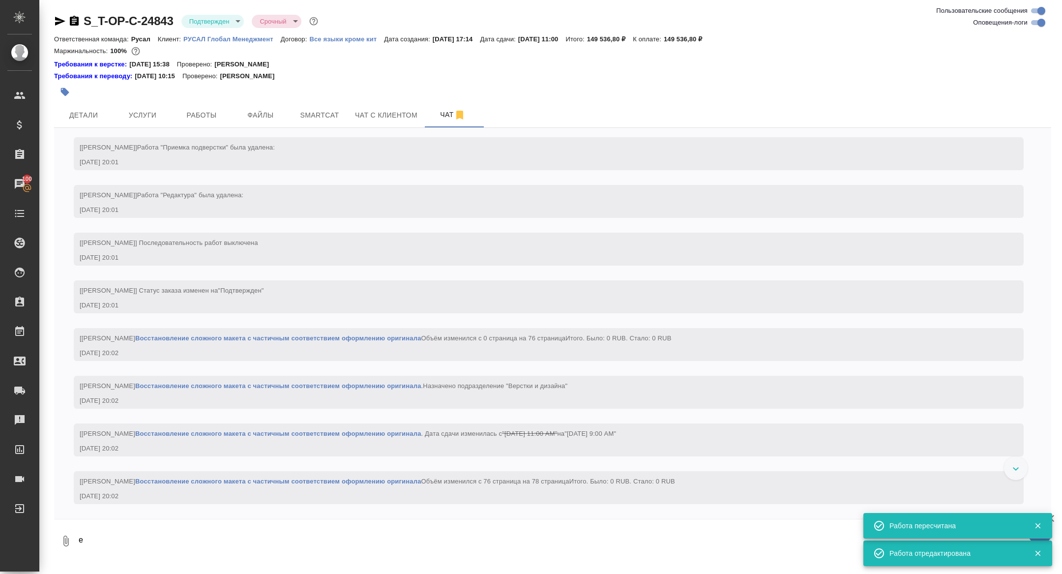
scroll to position [1341, 0]
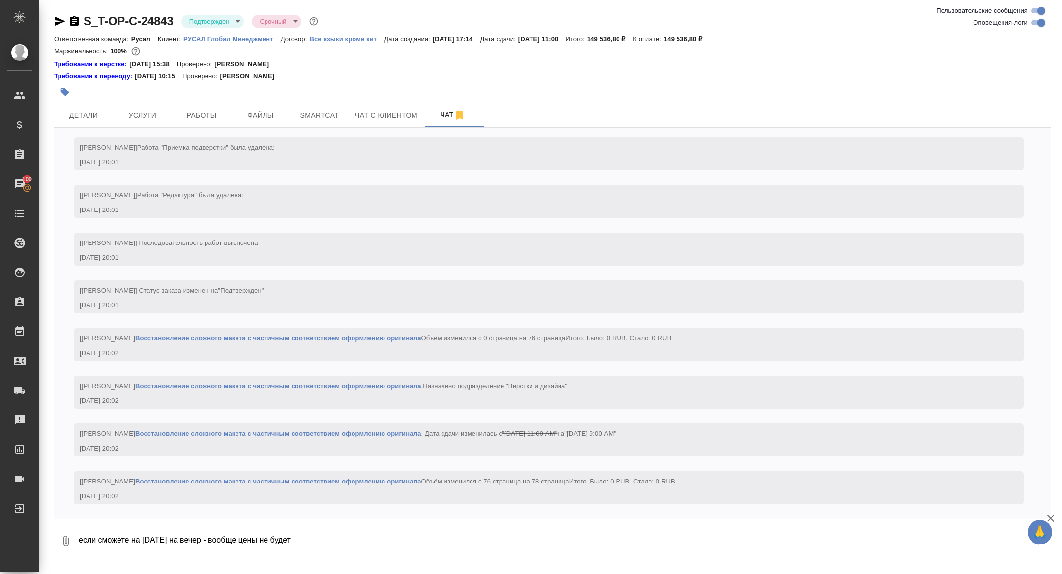
type textarea "если сможете на завтра на вечер - вообще цены не будет"
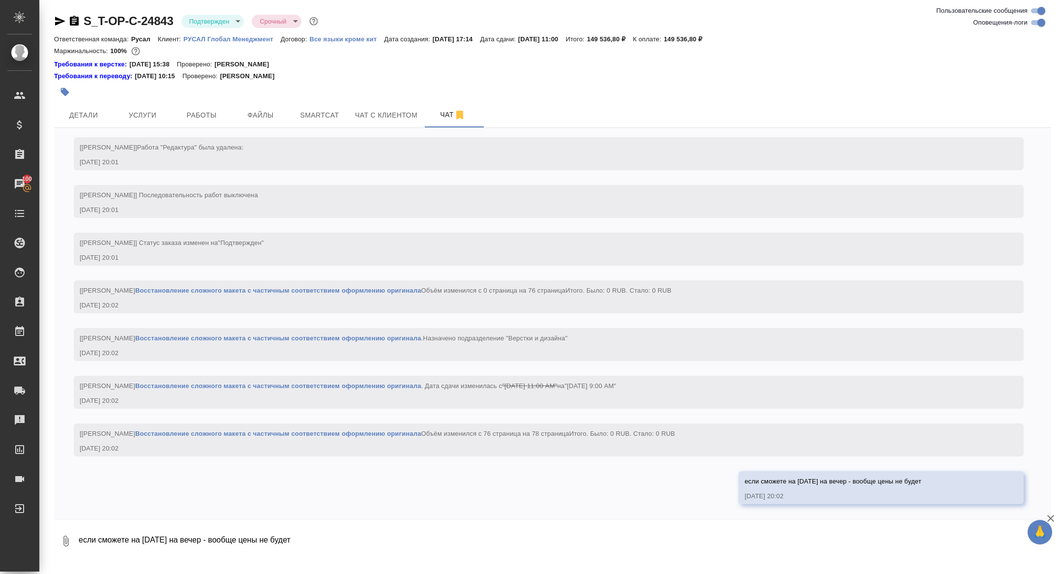
scroll to position [1388, 0]
click at [93, 107] on button "Детали" at bounding box center [83, 115] width 59 height 25
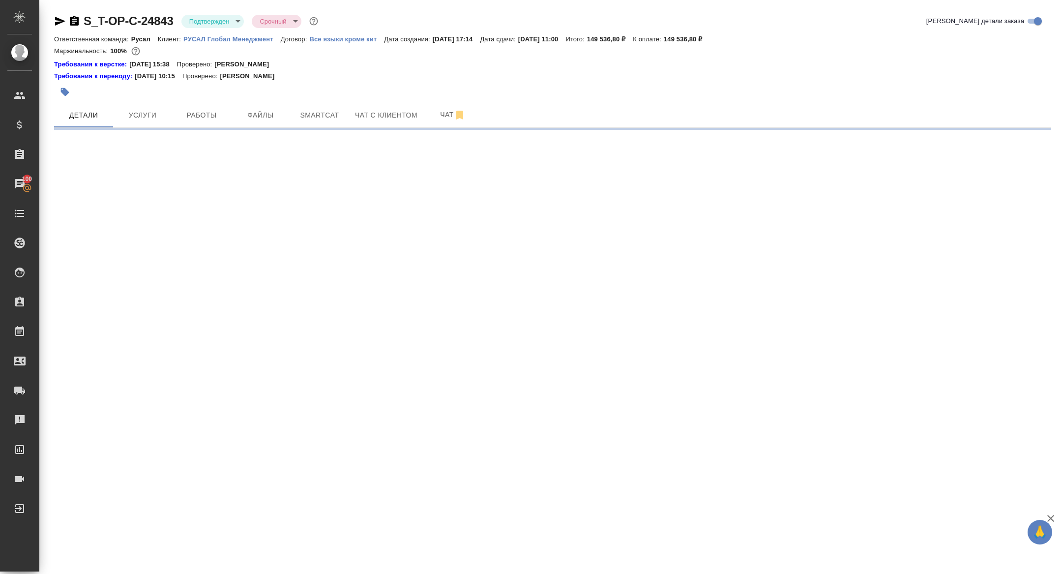
select select "RU"
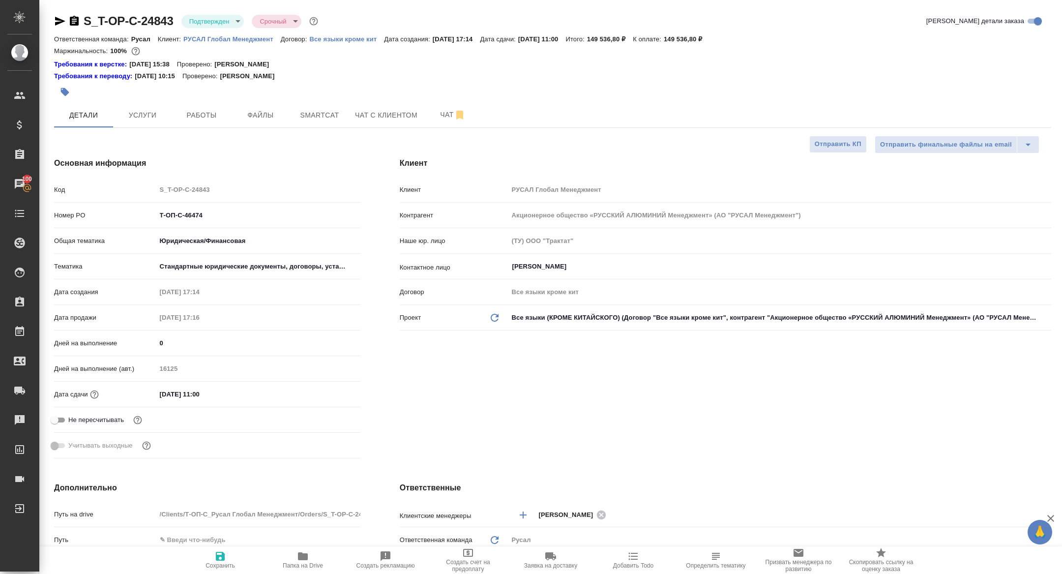
type textarea "x"
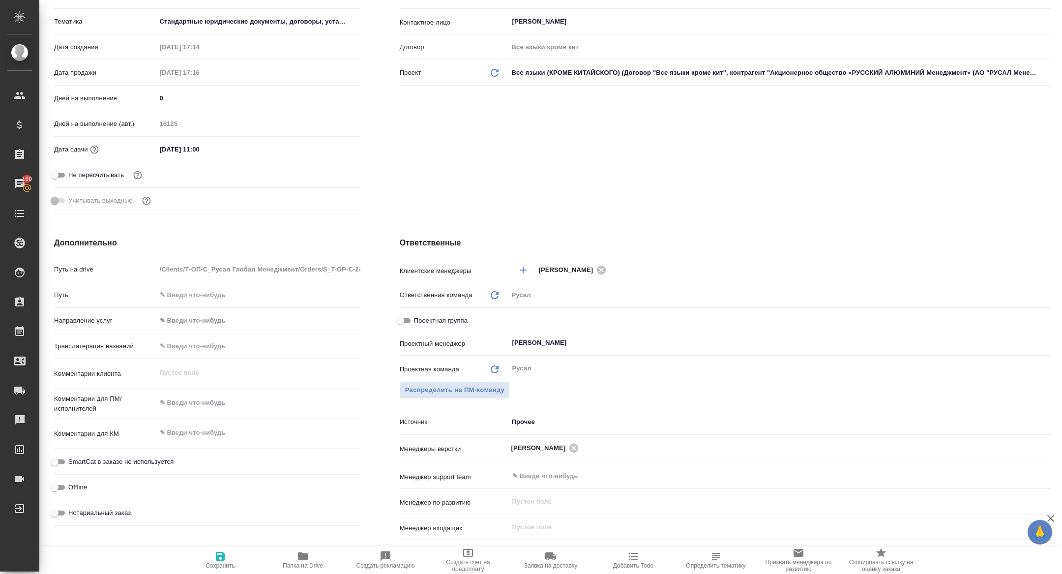
scroll to position [364, 0]
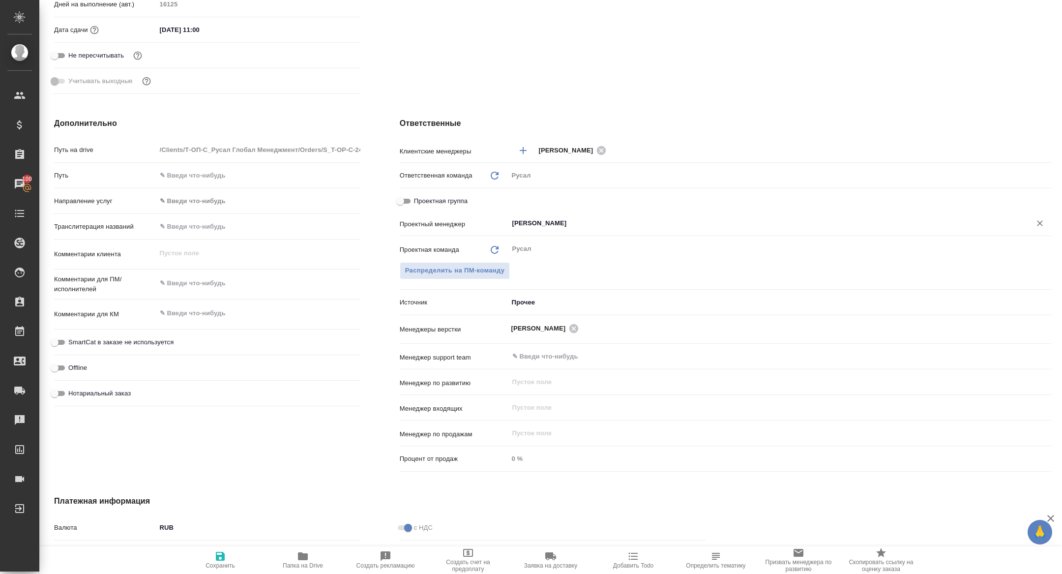
click at [622, 224] on input "[PERSON_NAME]" at bounding box center [764, 223] width 504 height 12
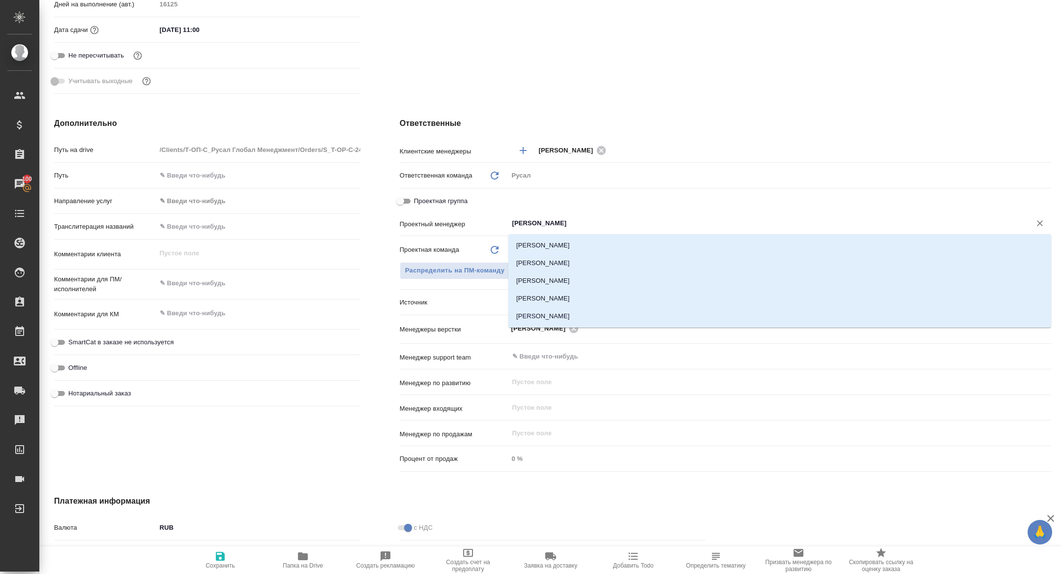
type input "кирилл"
click at [564, 248] on li "Авдеенко Кирилл" at bounding box center [780, 246] width 543 height 18
type textarea "x"
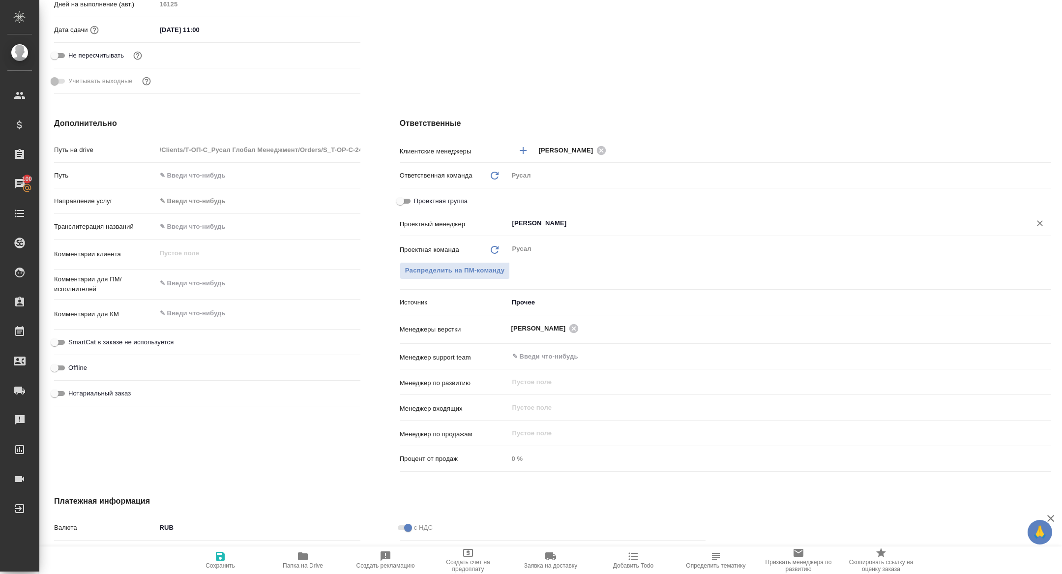
type input "Авдеенко Кирилл"
click at [234, 561] on span "Сохранить" at bounding box center [220, 559] width 71 height 19
type textarea "x"
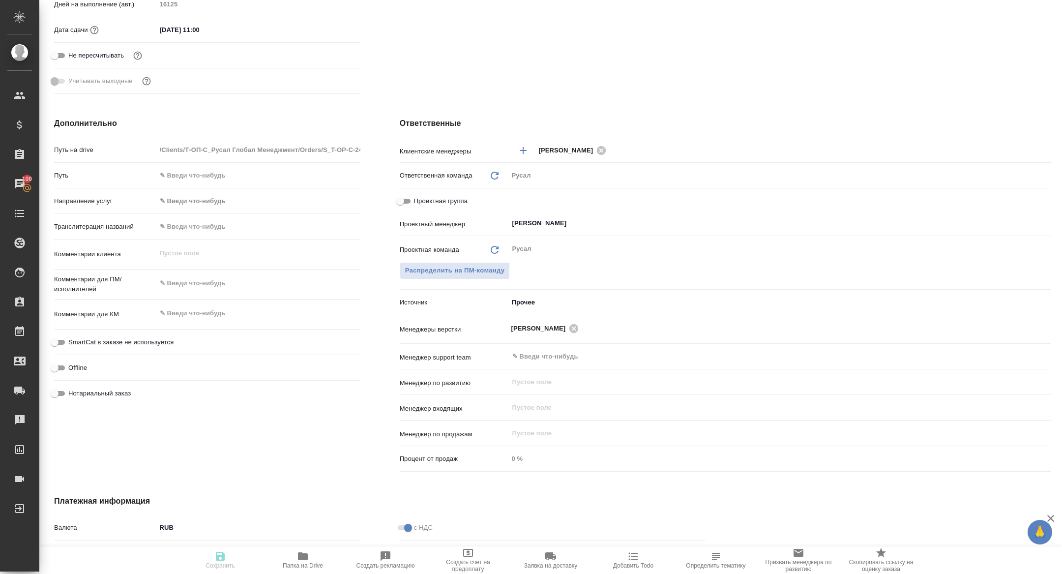
type textarea "x"
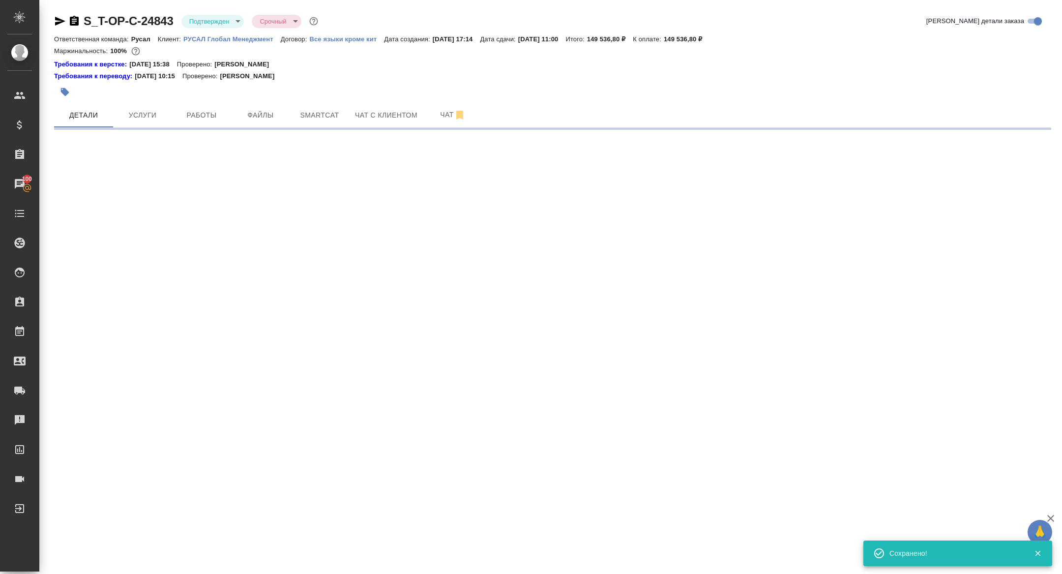
click at [59, 21] on icon "button" at bounding box center [60, 21] width 10 height 9
select select "RU"
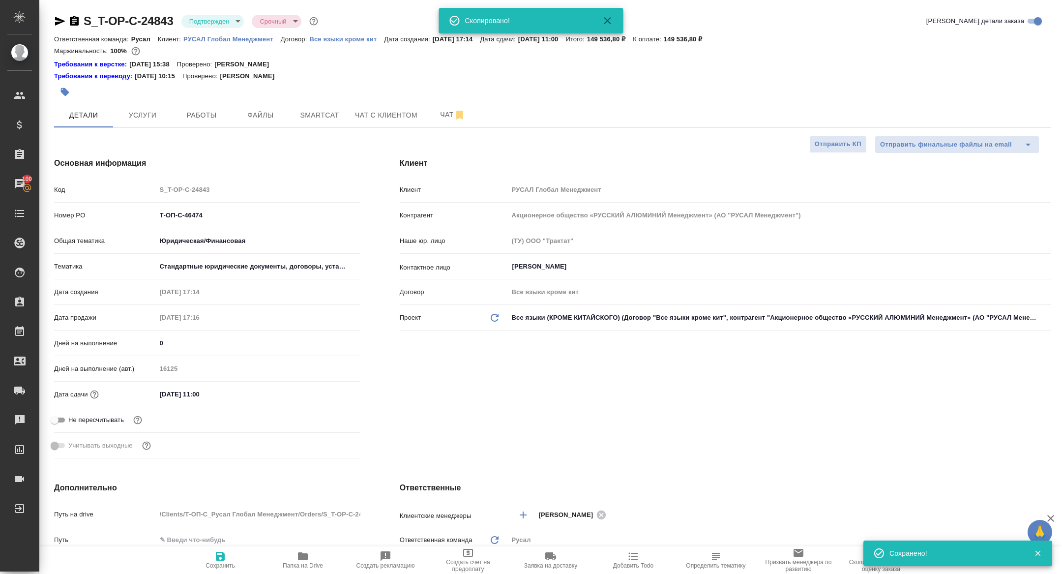
type textarea "x"
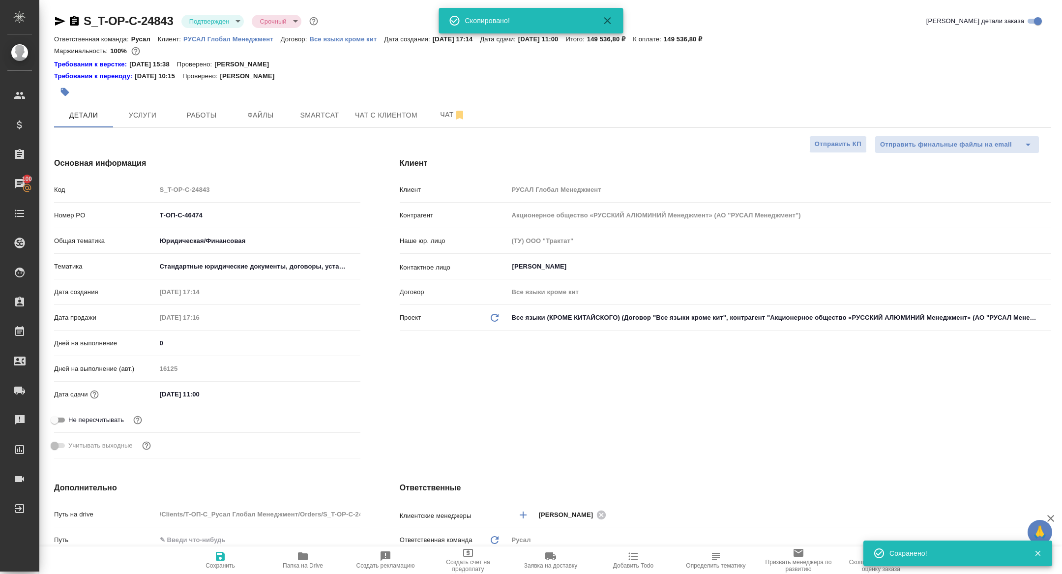
type textarea "x"
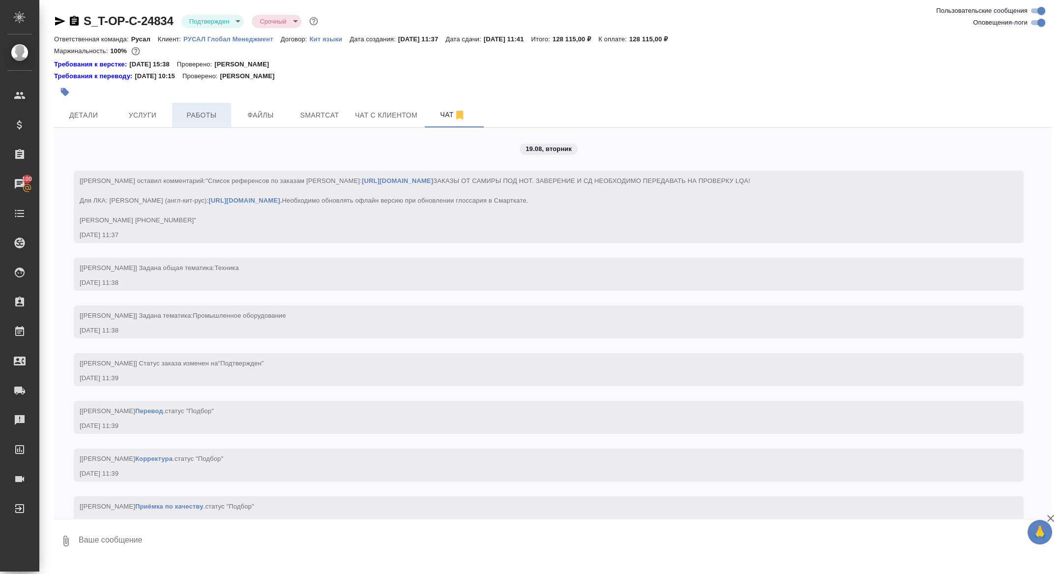
drag, startPoint x: 0, startPoint y: 0, endPoint x: 211, endPoint y: 111, distance: 238.3
click at [211, 111] on span "Работы" at bounding box center [201, 115] width 47 height 12
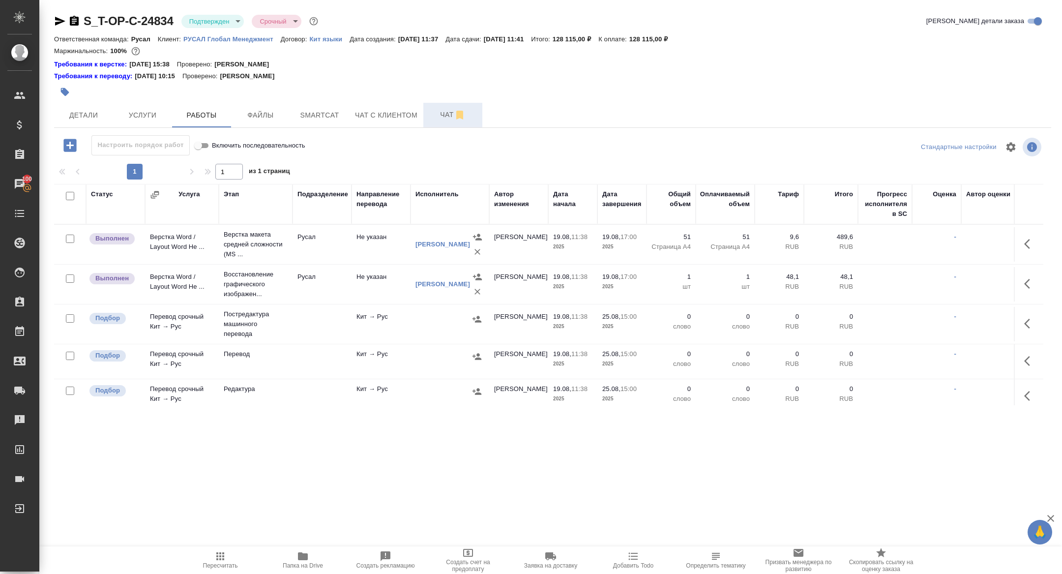
click at [447, 110] on span "Чат" at bounding box center [452, 115] width 47 height 12
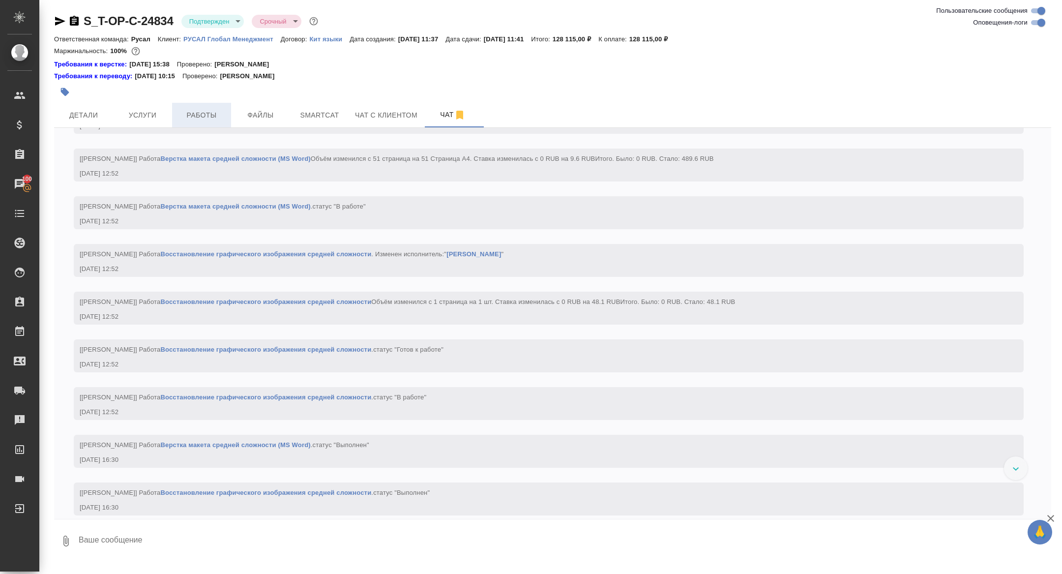
scroll to position [1687, 0]
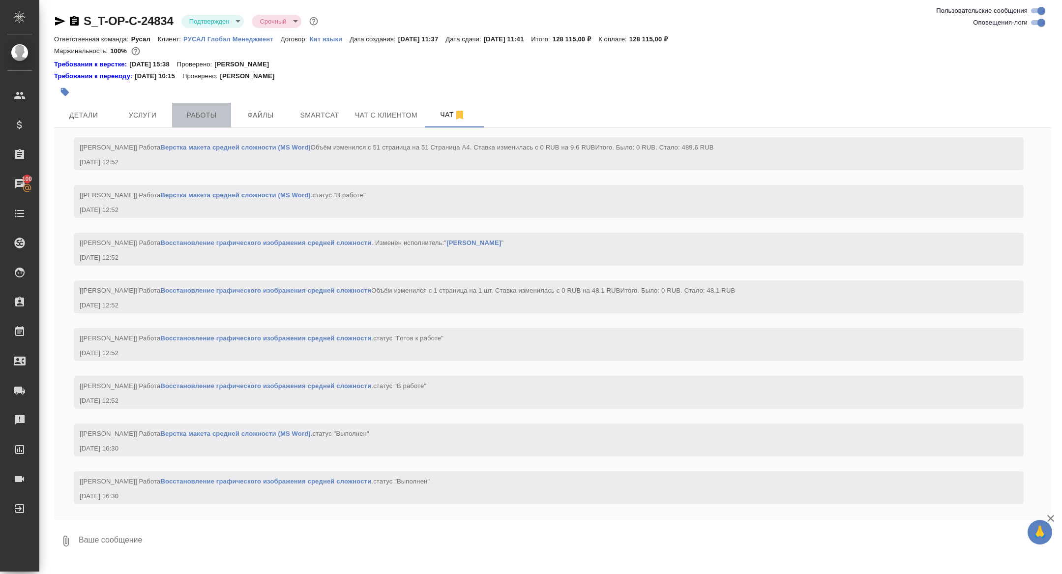
click at [200, 116] on span "Работы" at bounding box center [201, 115] width 47 height 12
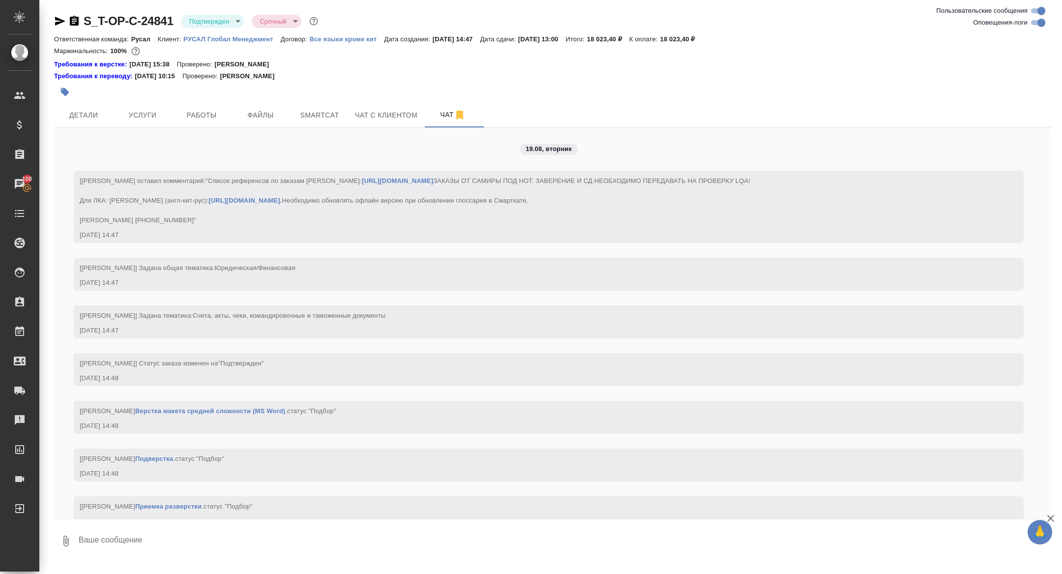
scroll to position [1236, 0]
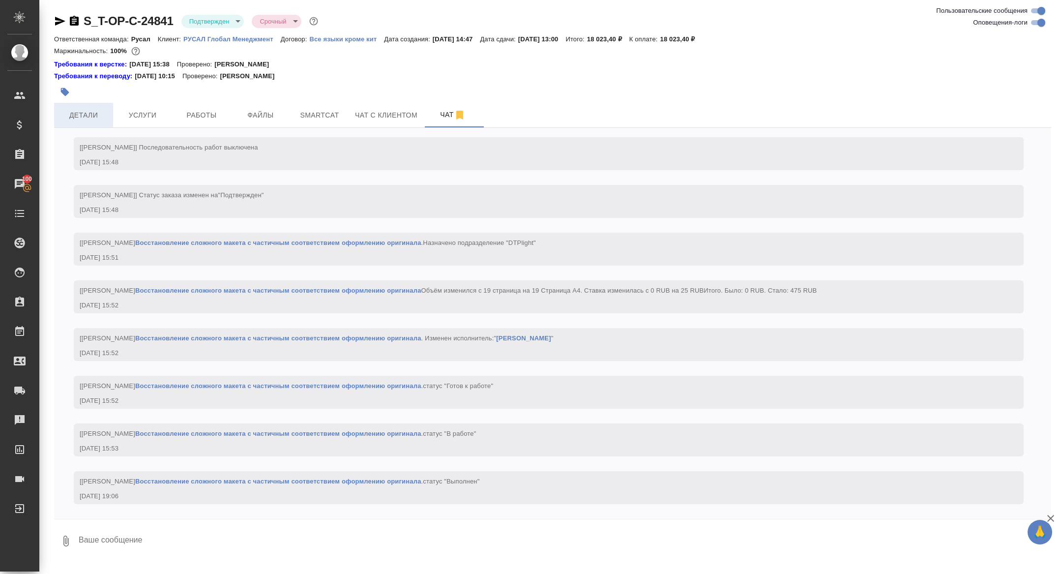
click at [97, 122] on button "Детали" at bounding box center [83, 115] width 59 height 25
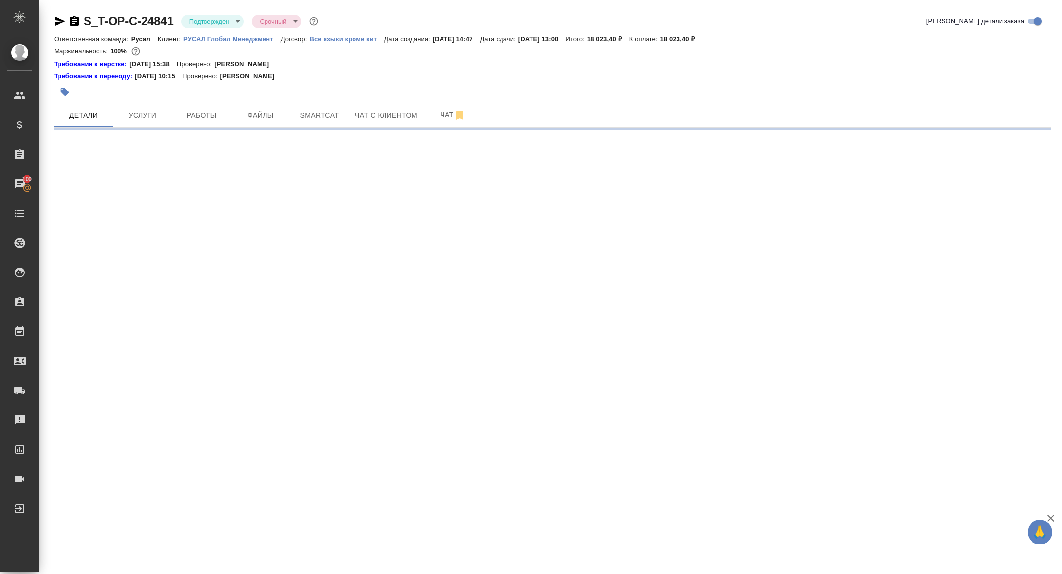
select select "RU"
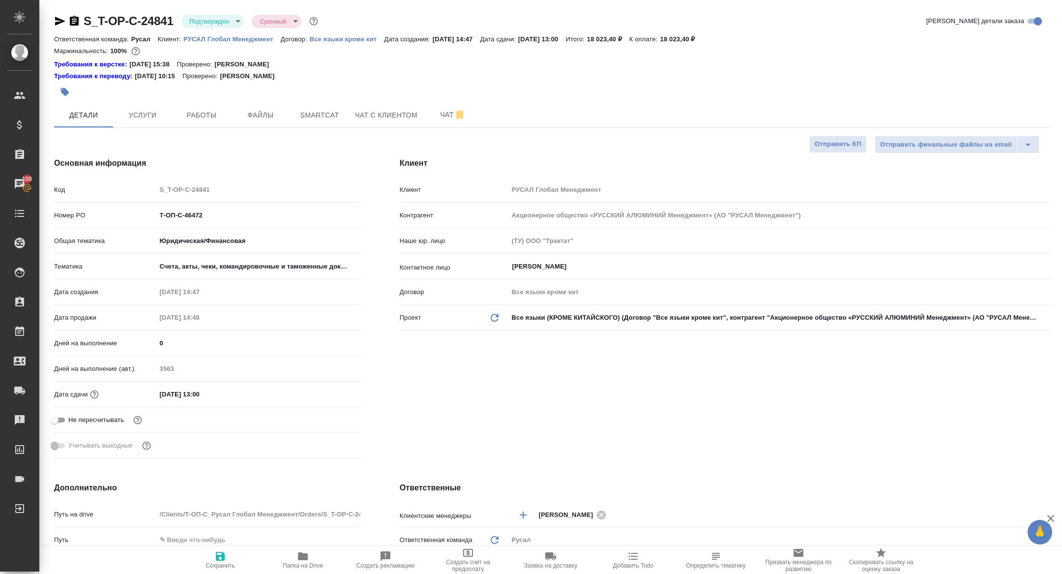
type textarea "x"
click at [296, 563] on span "Папка на Drive" at bounding box center [303, 565] width 40 height 7
type textarea "x"
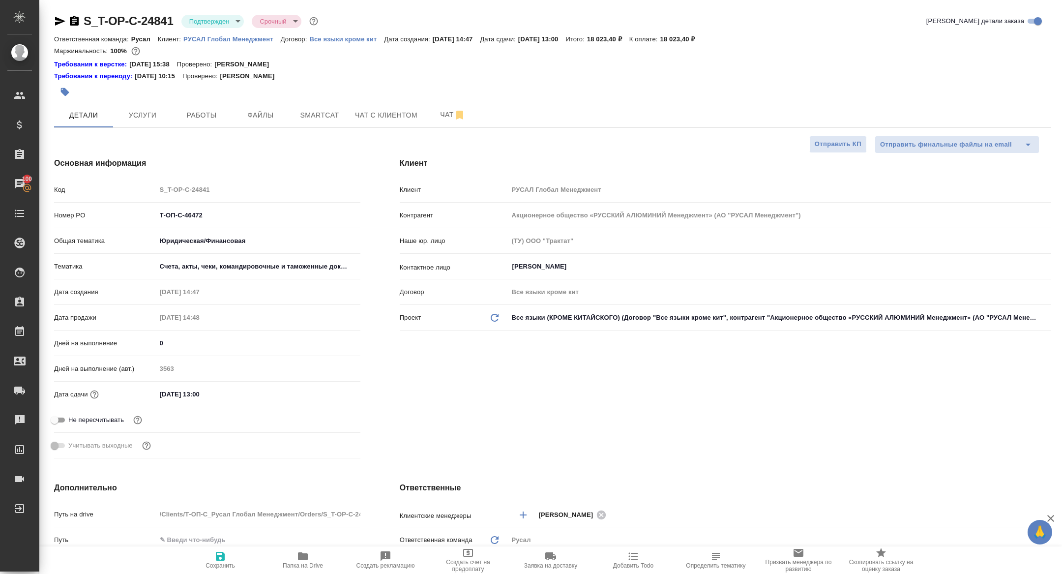
type textarea "x"
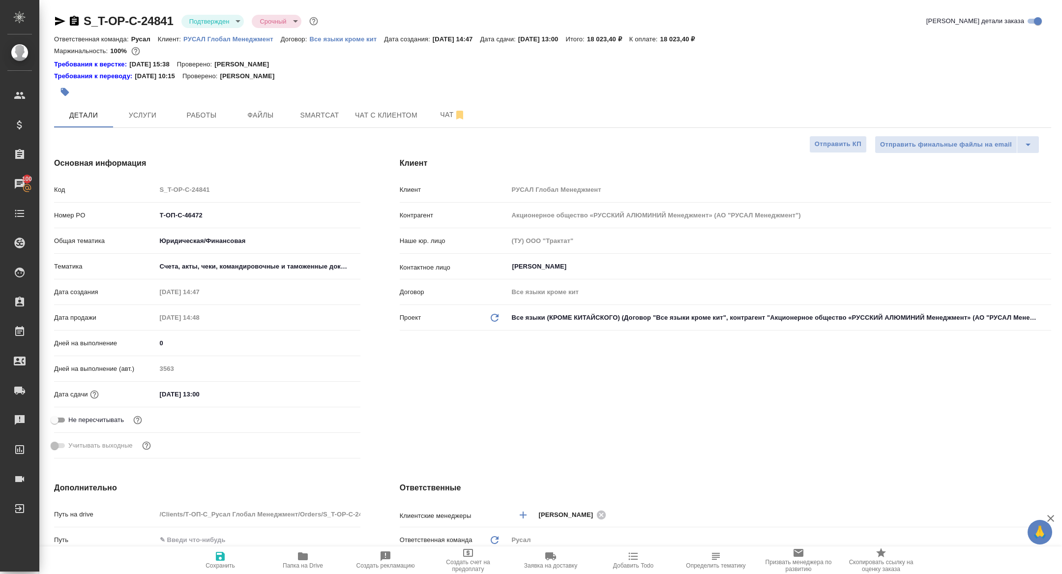
click at [75, 20] on icon "button" at bounding box center [74, 21] width 9 height 10
type textarea "x"
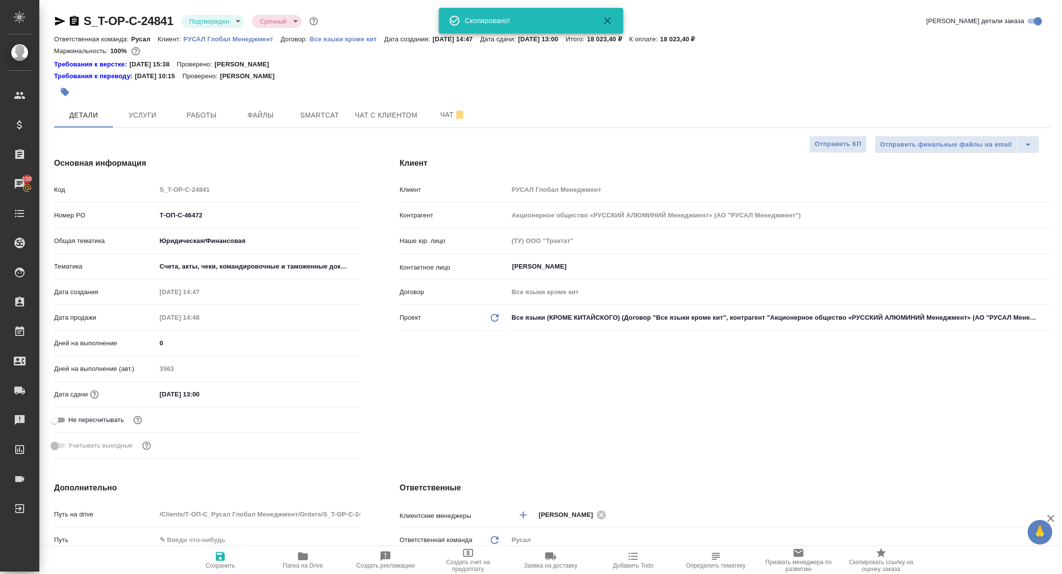
type textarea "x"
click at [147, 111] on span "Услуги" at bounding box center [142, 115] width 47 height 12
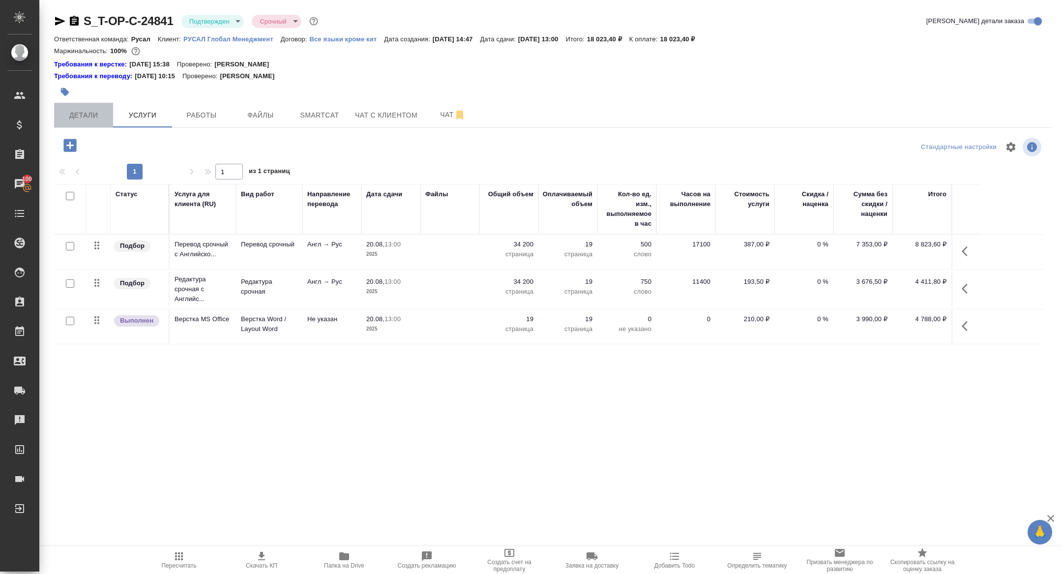
click at [85, 112] on span "Детали" at bounding box center [83, 115] width 47 height 12
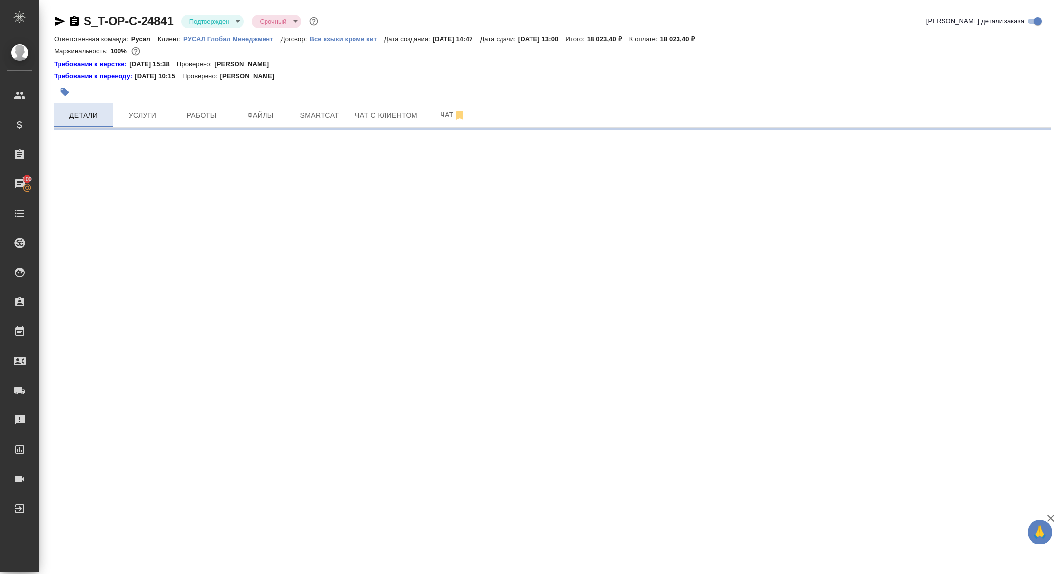
select select "RU"
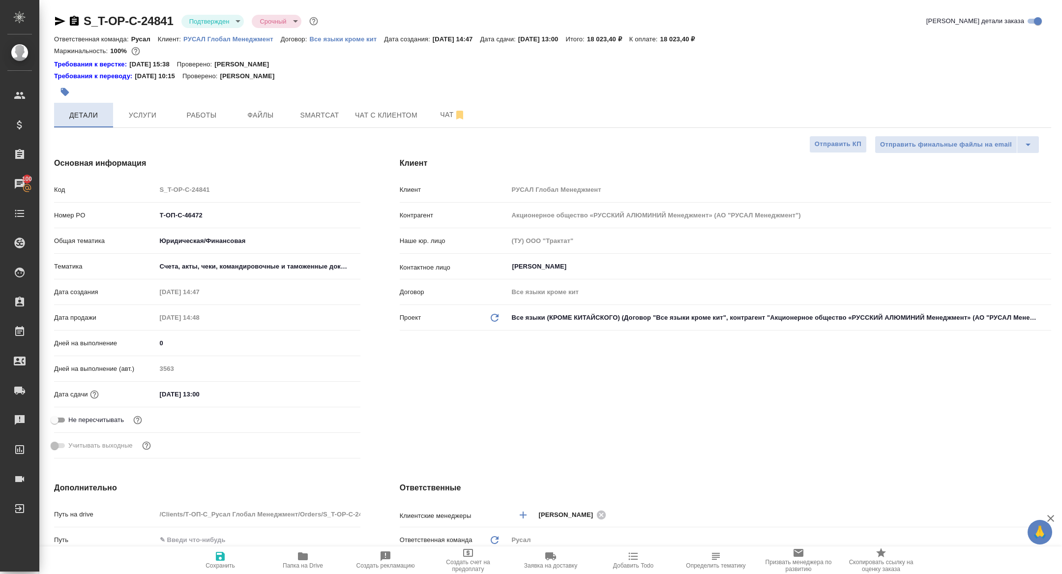
type textarea "x"
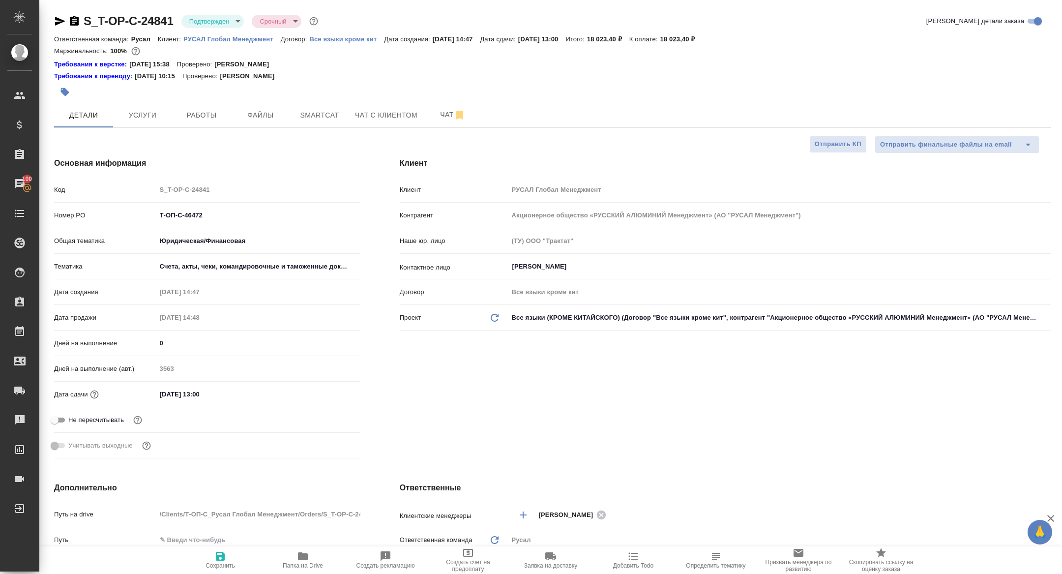
type textarea "x"
click at [195, 113] on span "Работы" at bounding box center [201, 115] width 47 height 12
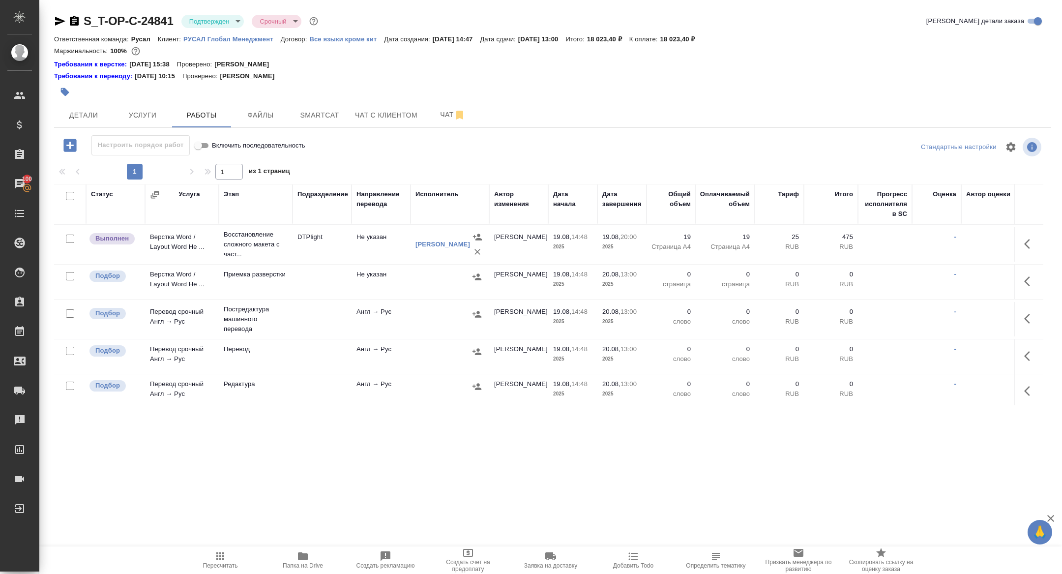
click at [57, 21] on icon "button" at bounding box center [60, 21] width 12 height 12
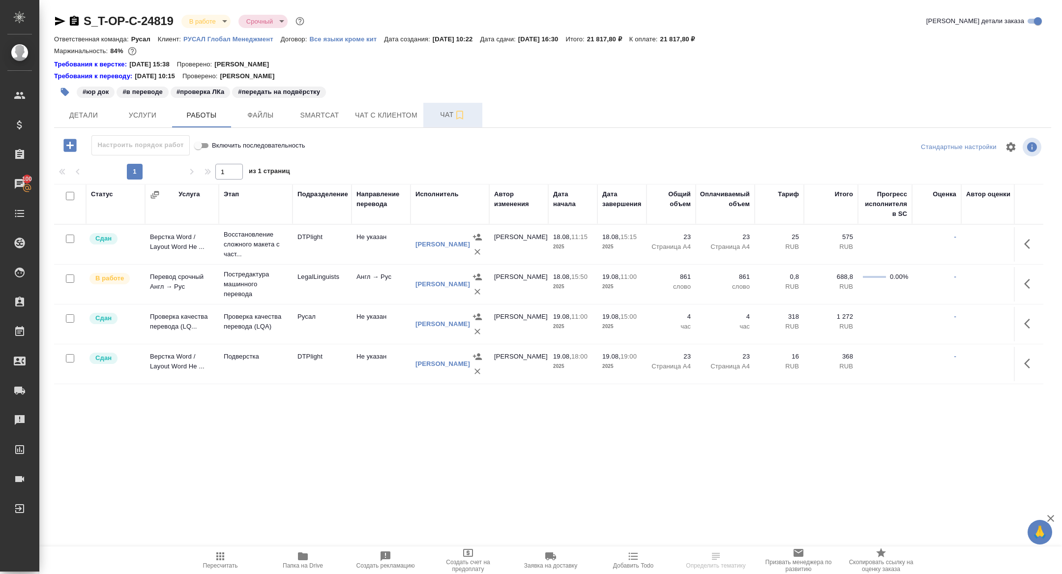
click at [446, 116] on span "Чат" at bounding box center [452, 115] width 47 height 12
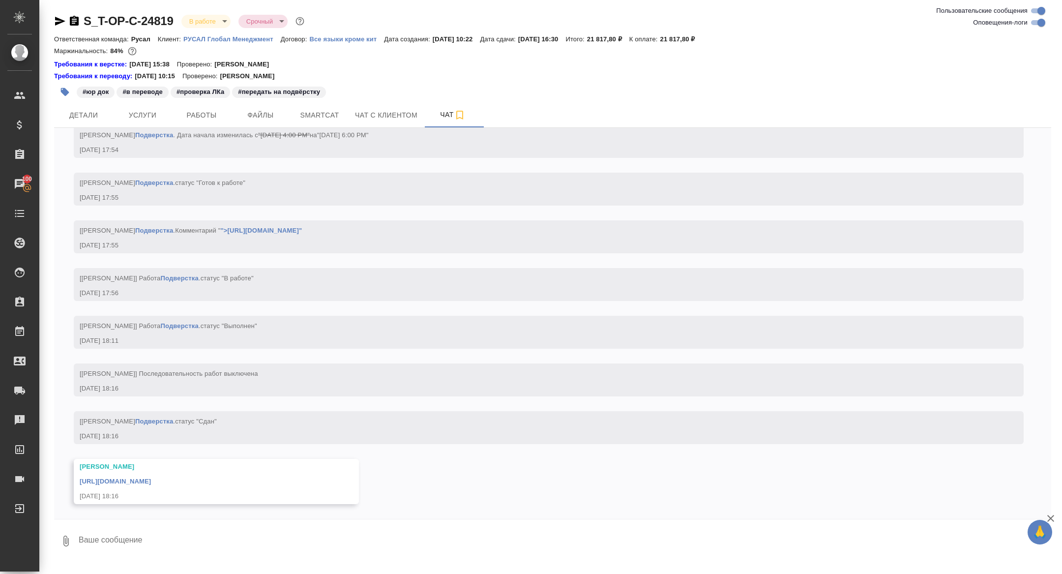
scroll to position [4237, 0]
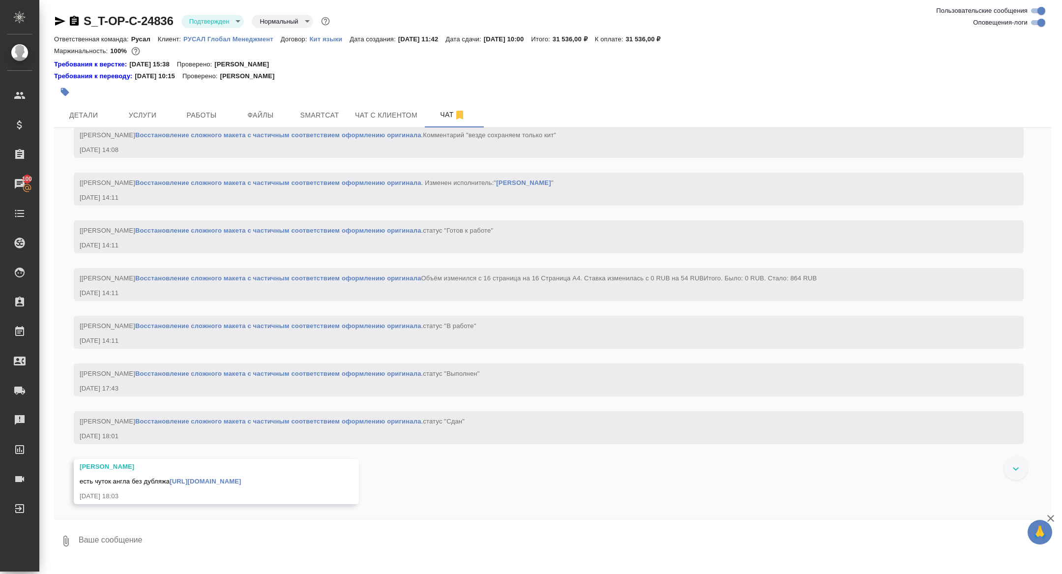
scroll to position [1554, 0]
click at [179, 478] on link "https://drive.awatera.com/apps/files/files/10143006?dir=/Shares/%D0%A2-%D0%9E%D…" at bounding box center [205, 481] width 71 height 7
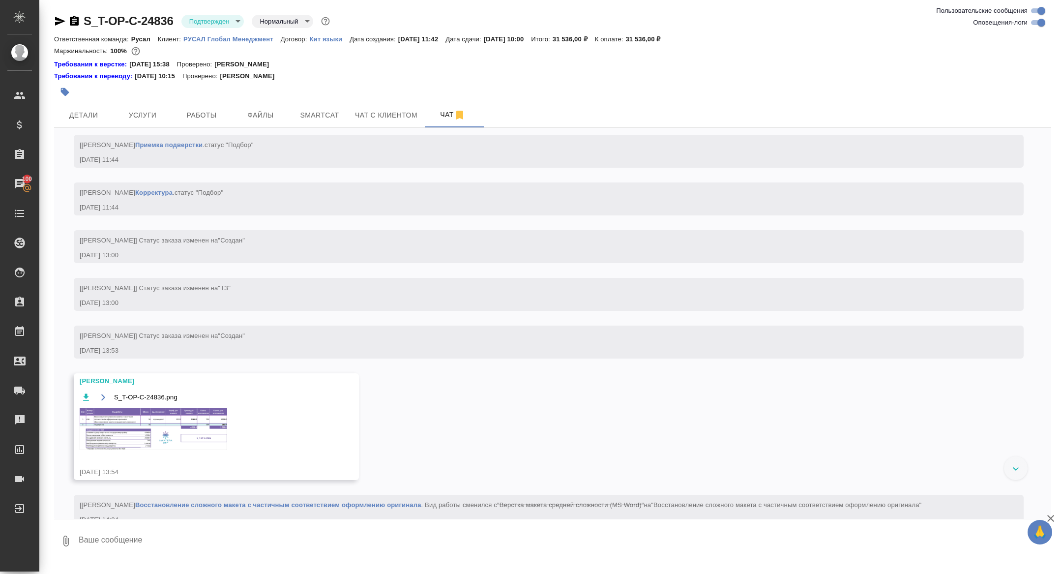
scroll to position [646, 0]
click at [74, 23] on icon "button" at bounding box center [74, 21] width 12 height 12
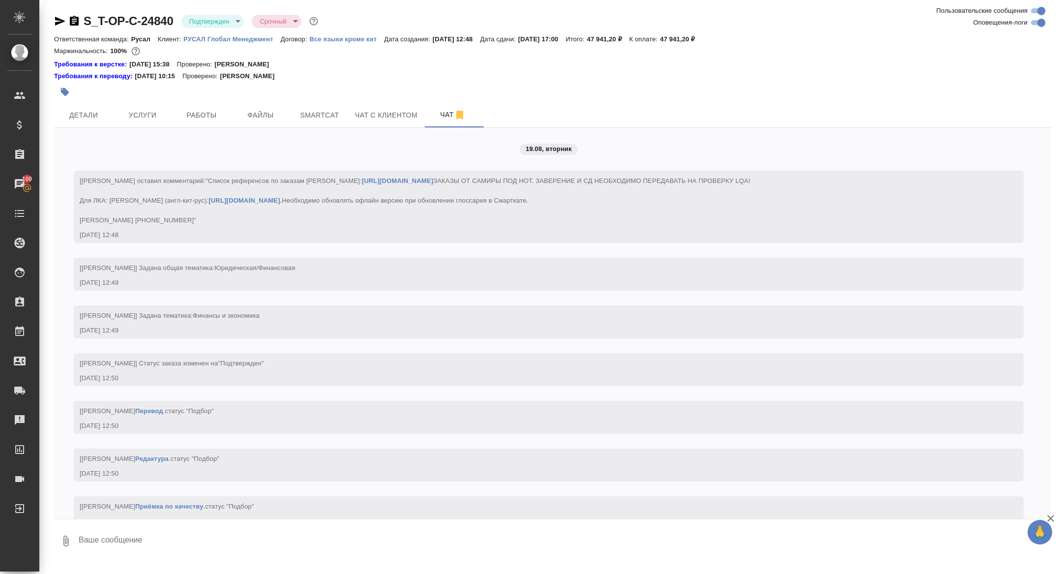
scroll to position [1130, 0]
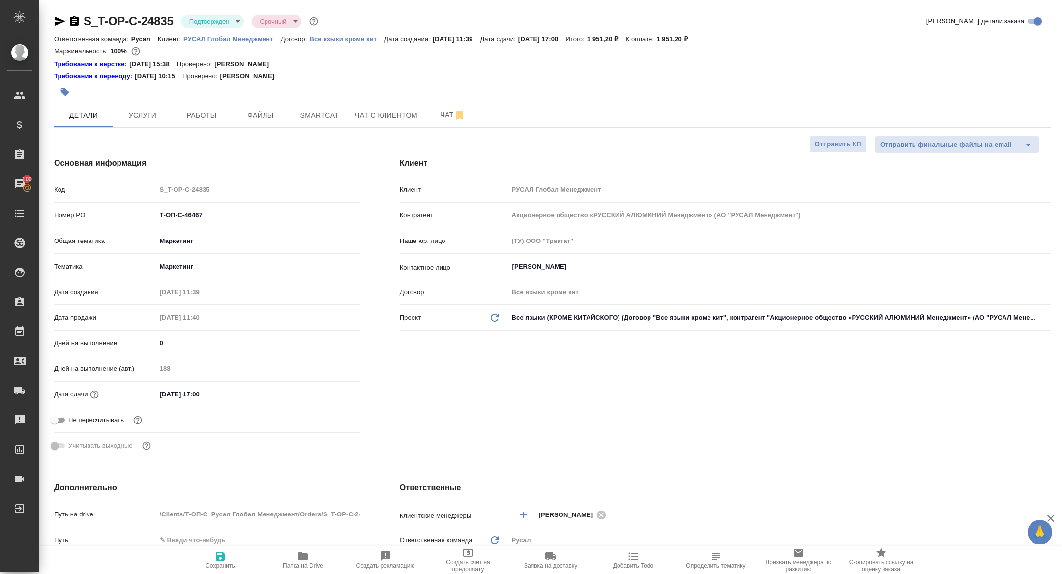
select select "RU"
